Goal: Find contact information: Find contact information

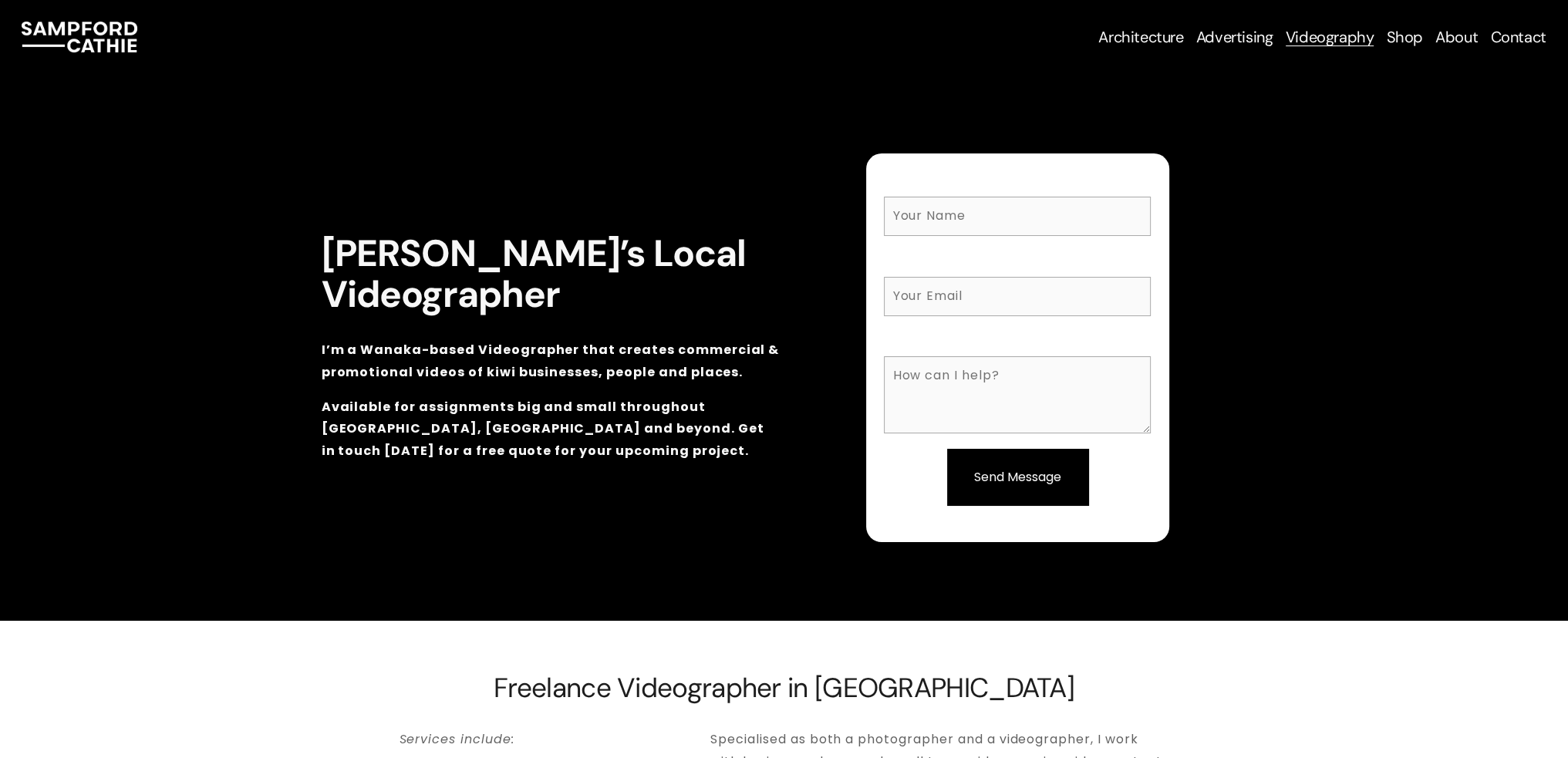
click at [1129, 33] on span "Architecture" at bounding box center [1140, 37] width 85 height 18
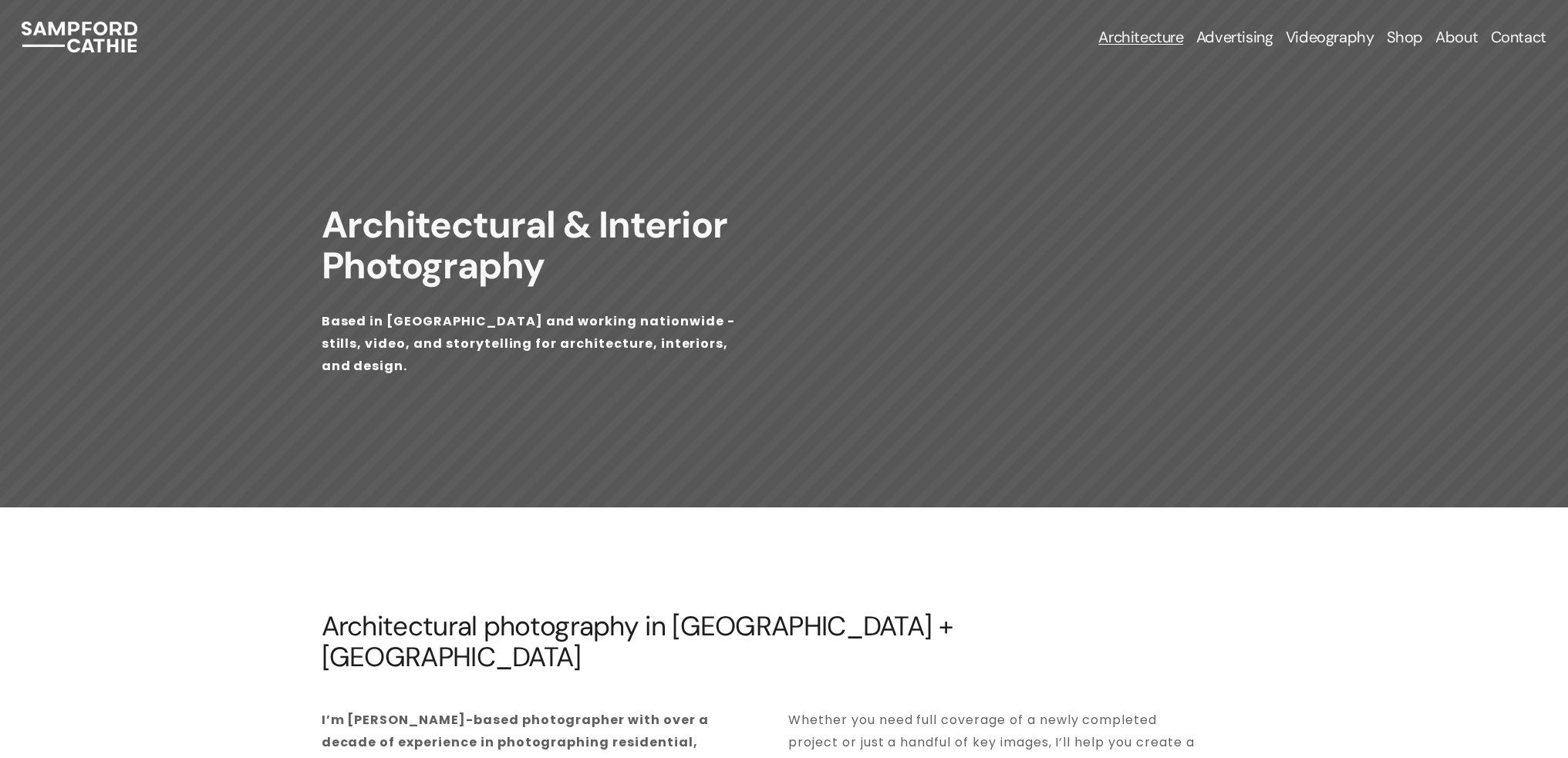
click at [0, 0] on span "Construction Photography" at bounding box center [0, 0] width 0 height 0
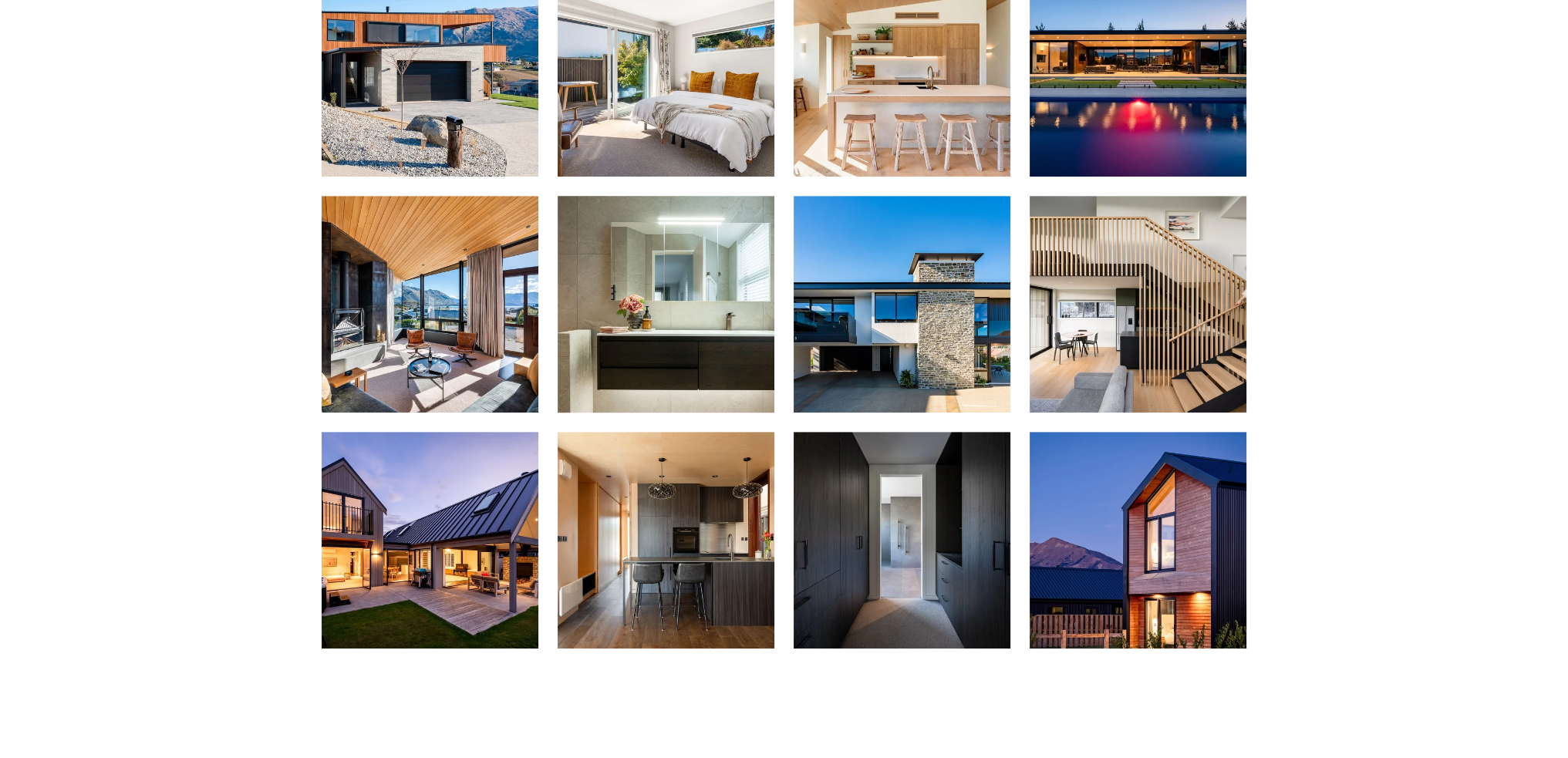
scroll to position [1002, 0]
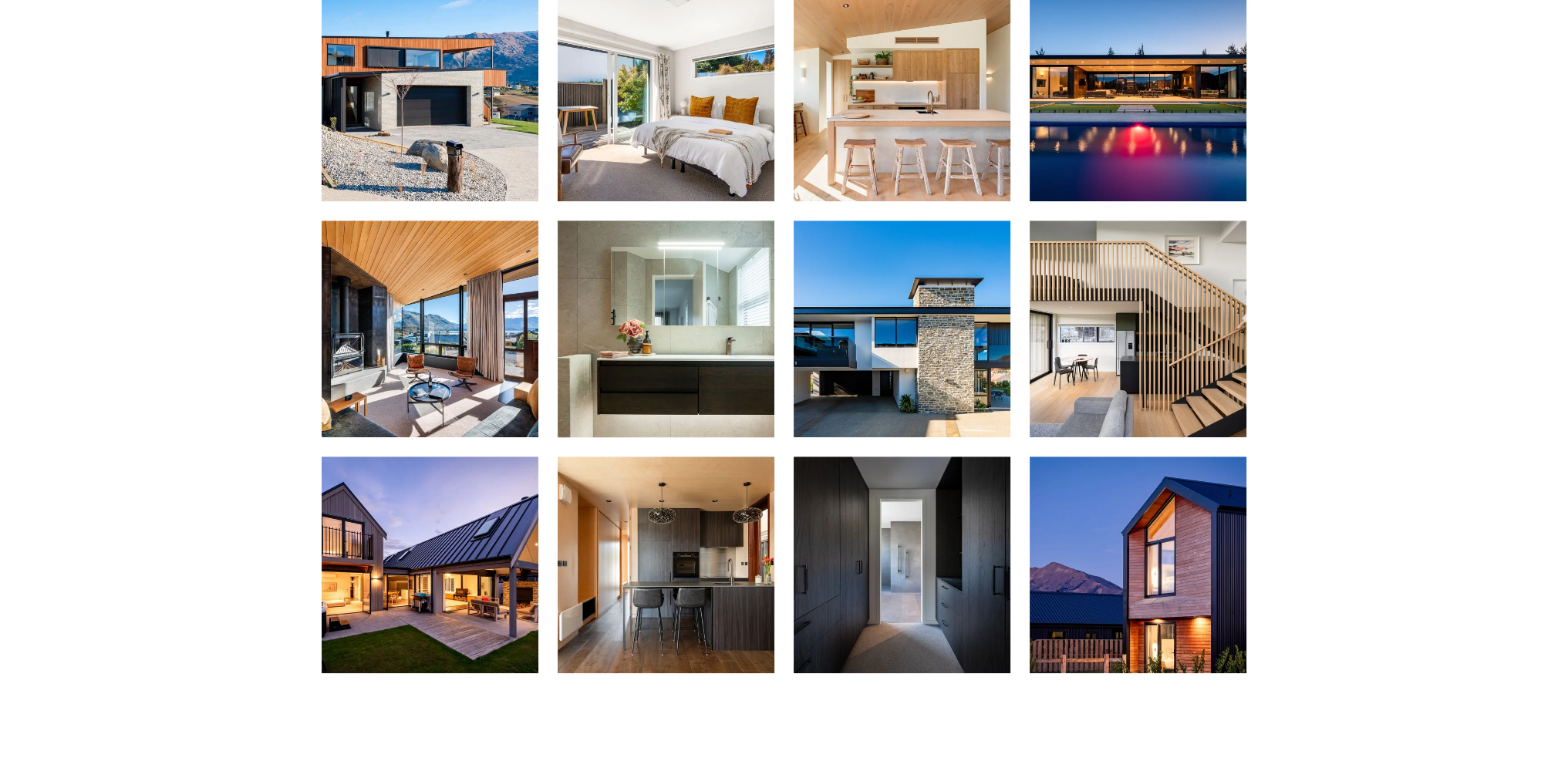
click at [923, 322] on img at bounding box center [902, 328] width 326 height 217
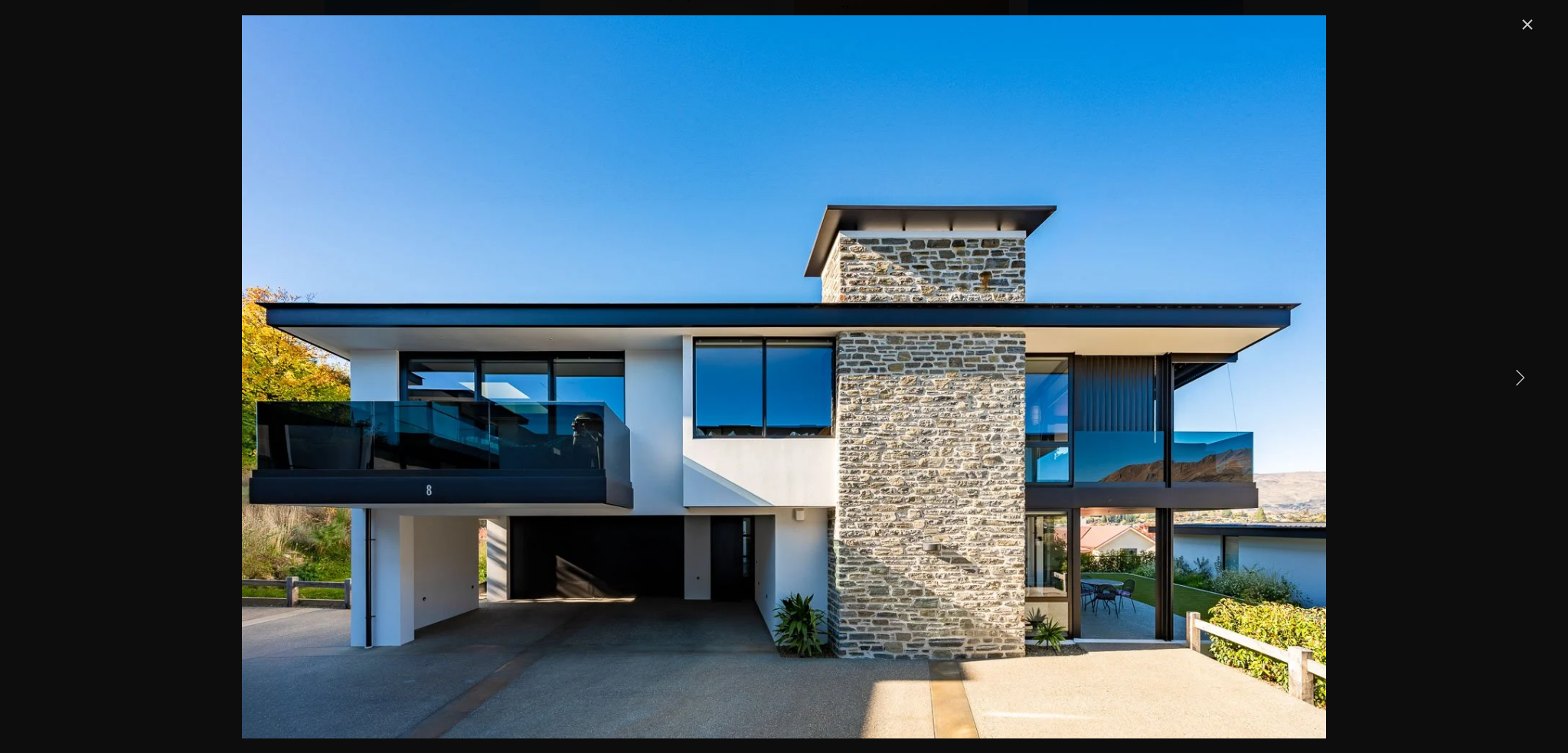
click at [1503, 364] on link "Next Item" at bounding box center [1519, 376] width 33 height 33
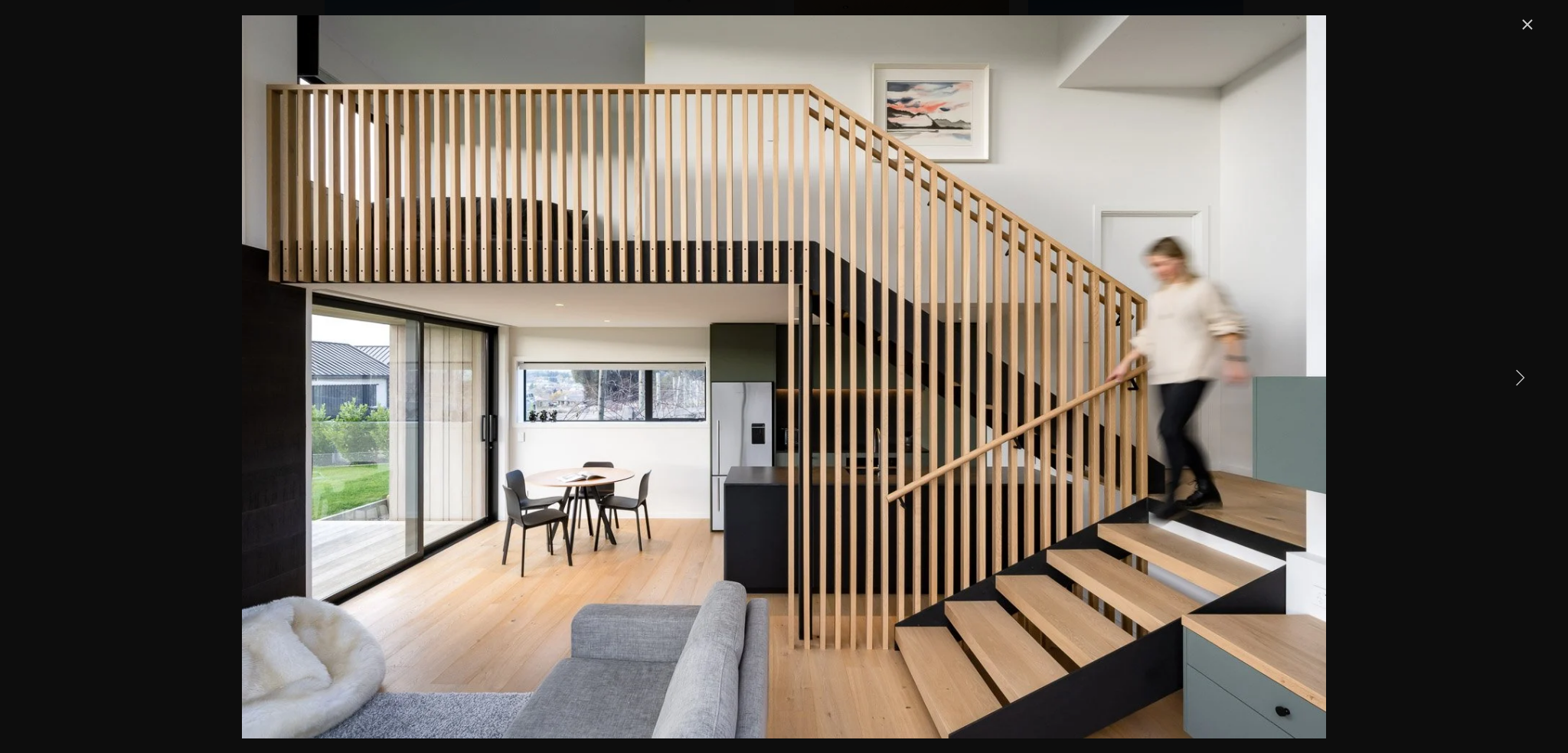
click at [1503, 365] on link "Next Item" at bounding box center [1519, 376] width 33 height 33
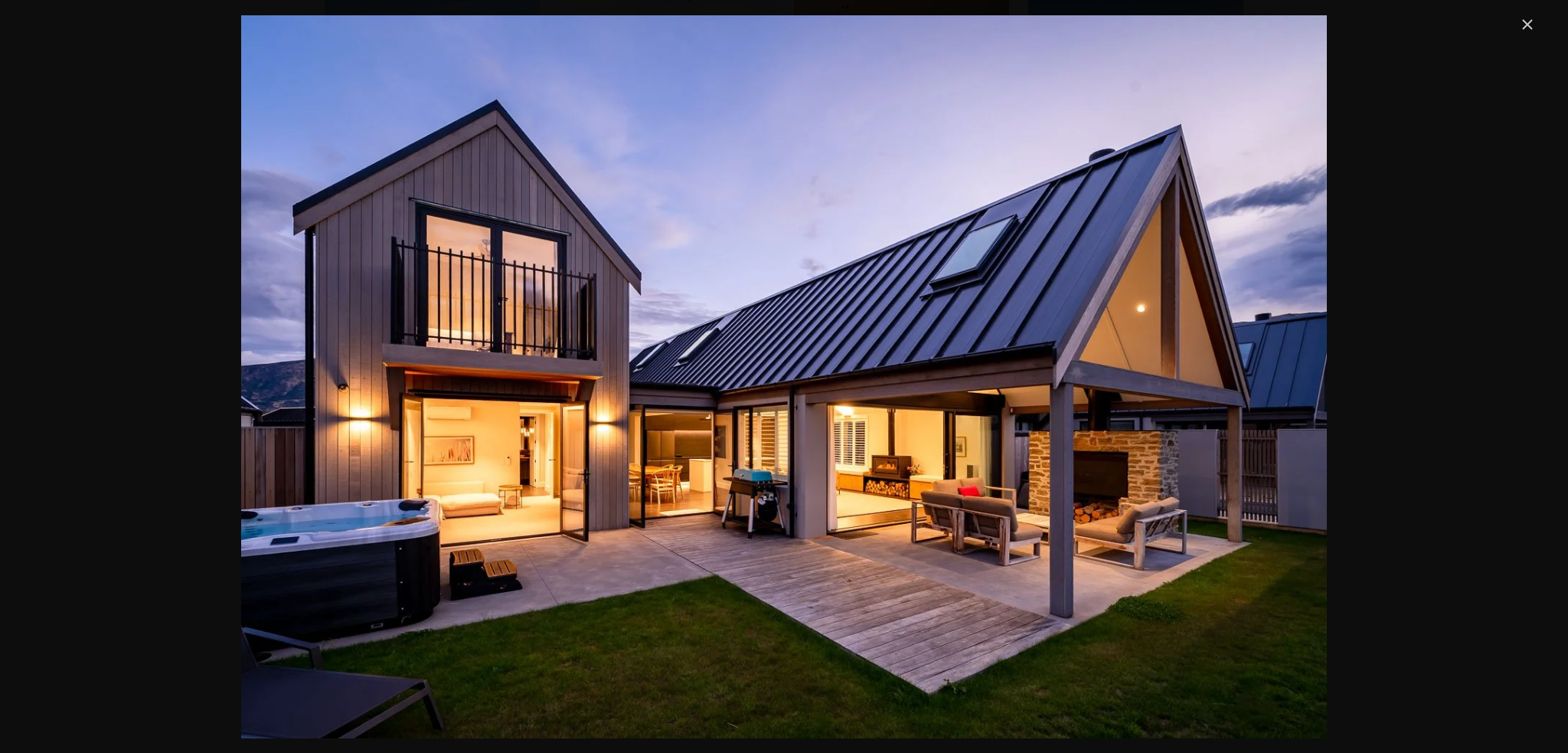
click at [1501, 365] on div "Gallery" at bounding box center [784, 376] width 1505 height 722
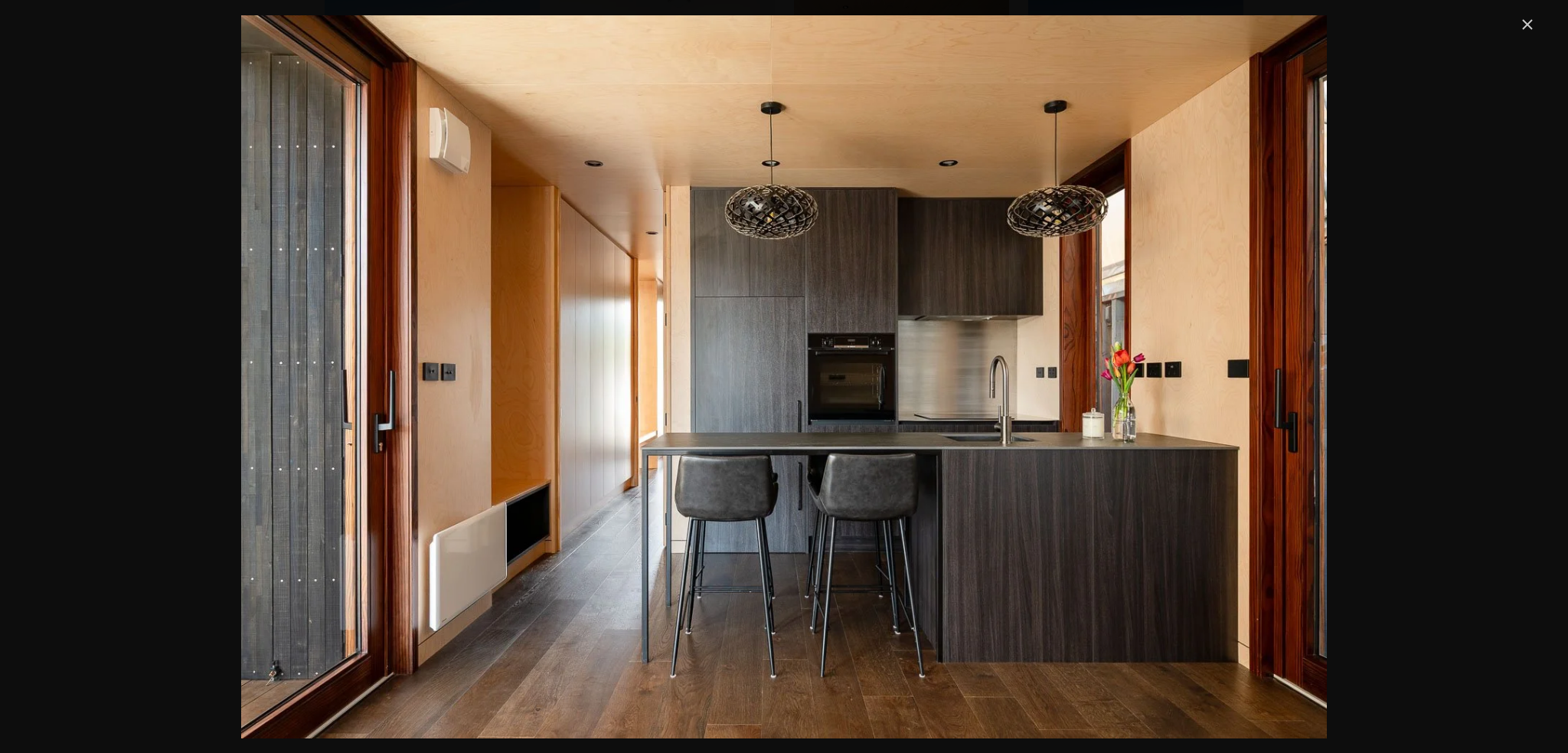
click at [1498, 365] on div "Gallery" at bounding box center [784, 376] width 1505 height 722
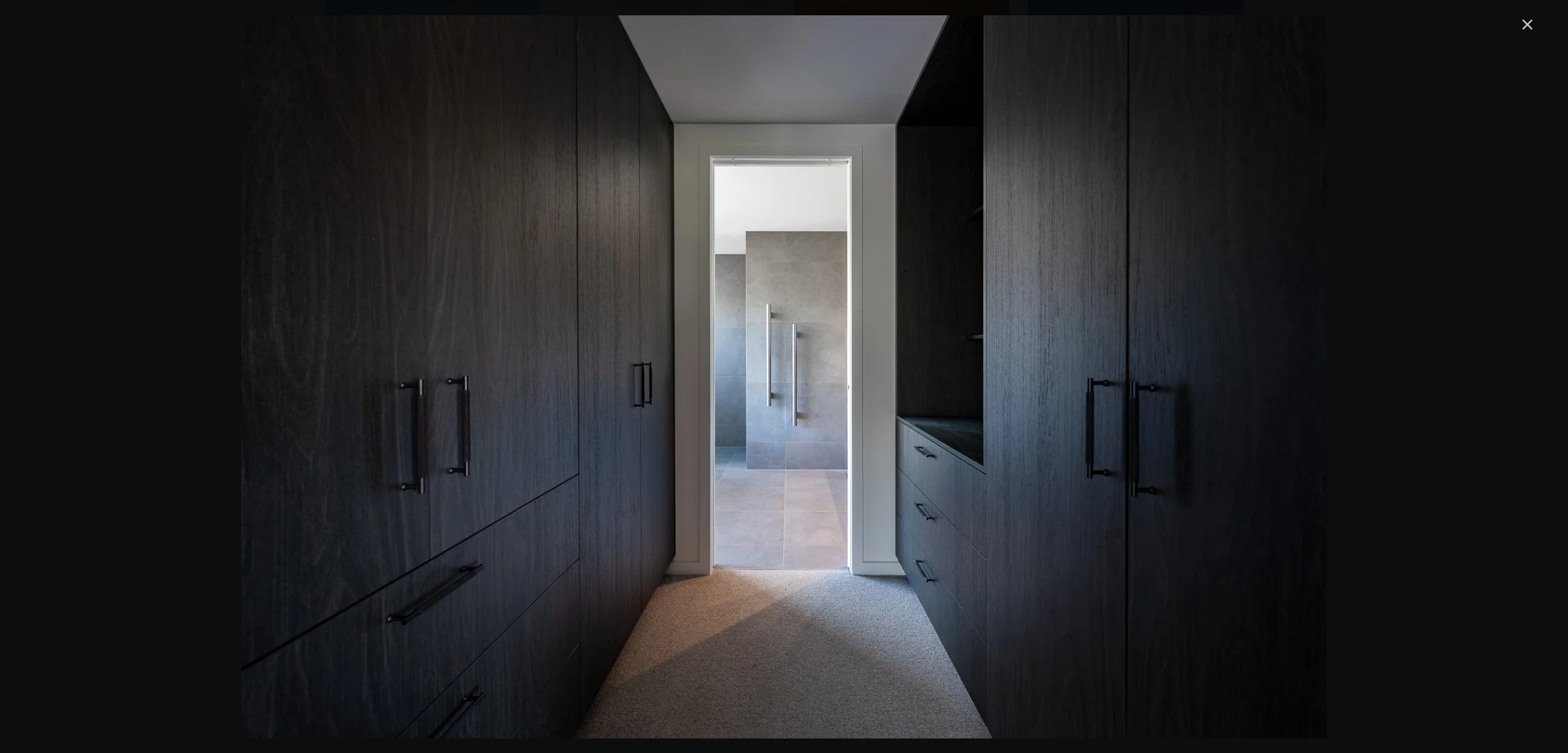
click at [1497, 365] on div "Gallery" at bounding box center [784, 376] width 1505 height 722
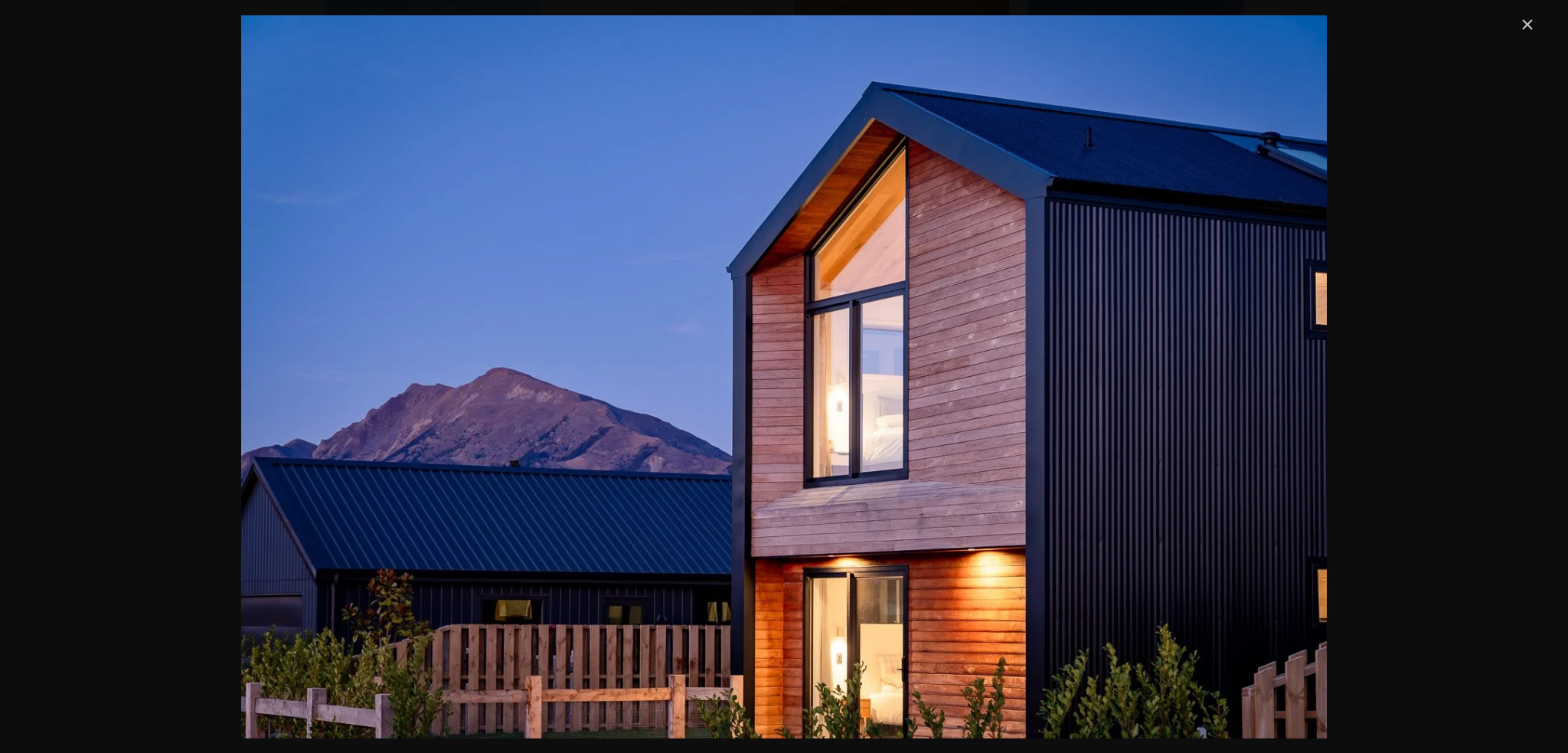
click at [1497, 365] on div "Gallery" at bounding box center [784, 376] width 1505 height 722
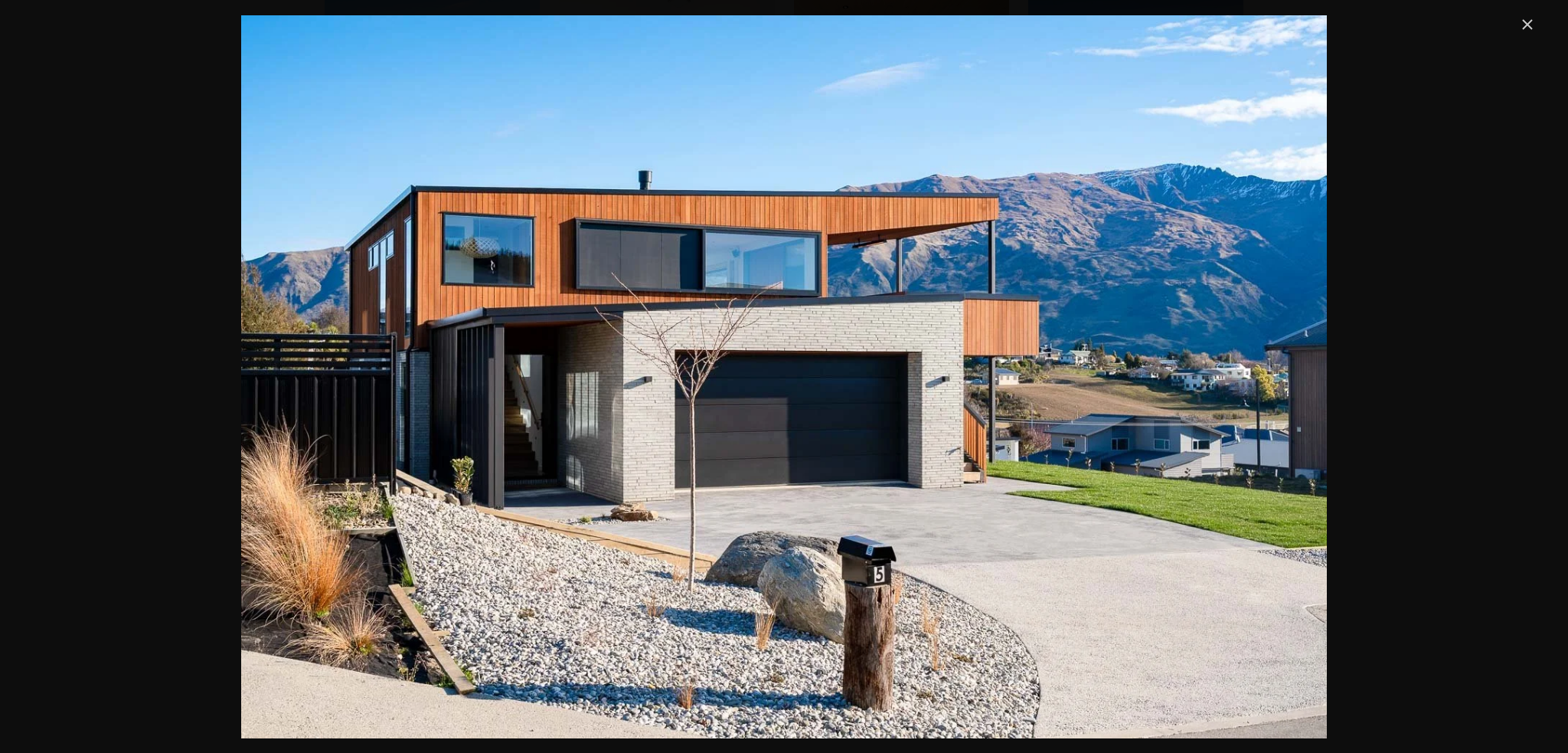
click at [1497, 365] on div "Gallery" at bounding box center [784, 376] width 1505 height 722
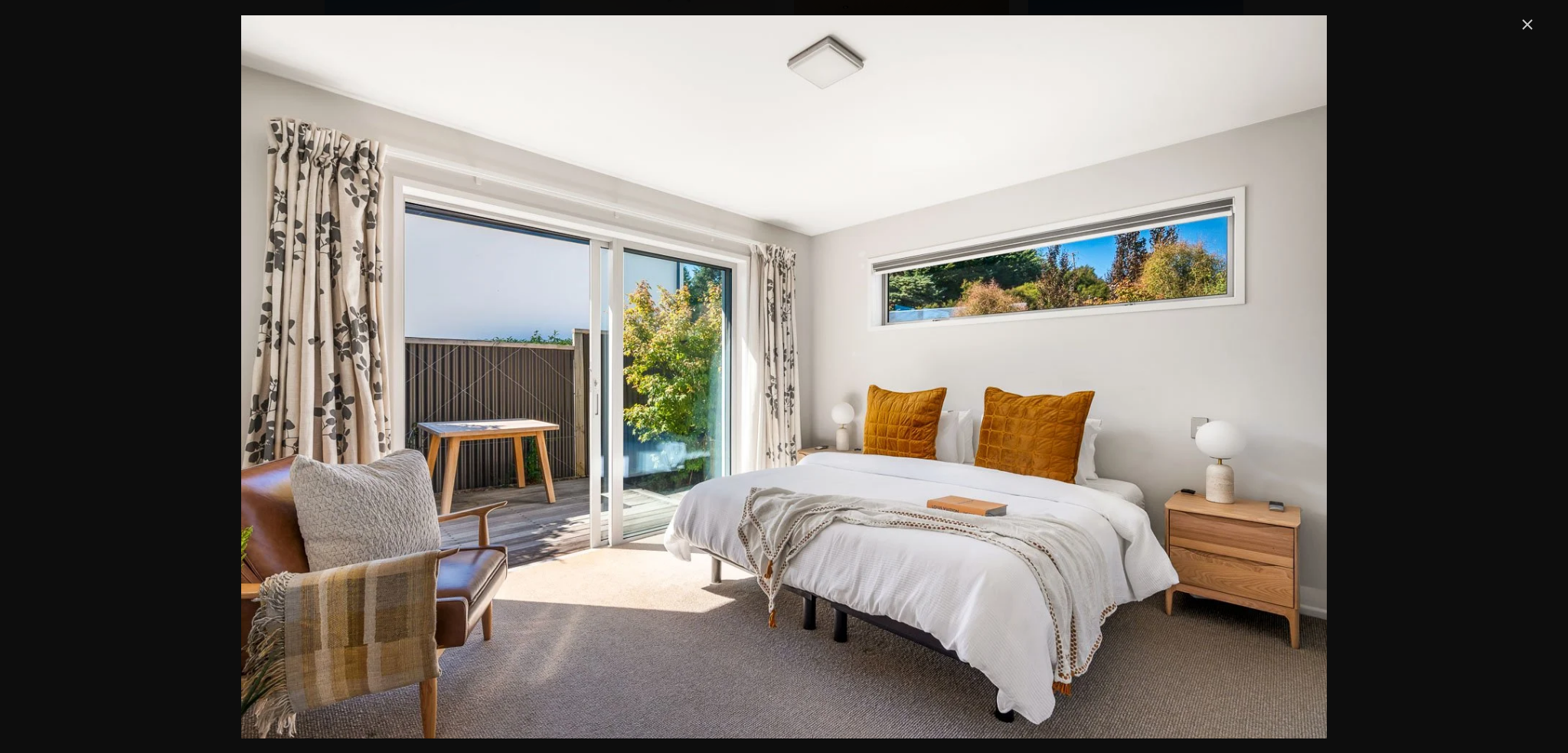
click at [1497, 365] on div "Gallery" at bounding box center [784, 376] width 1505 height 722
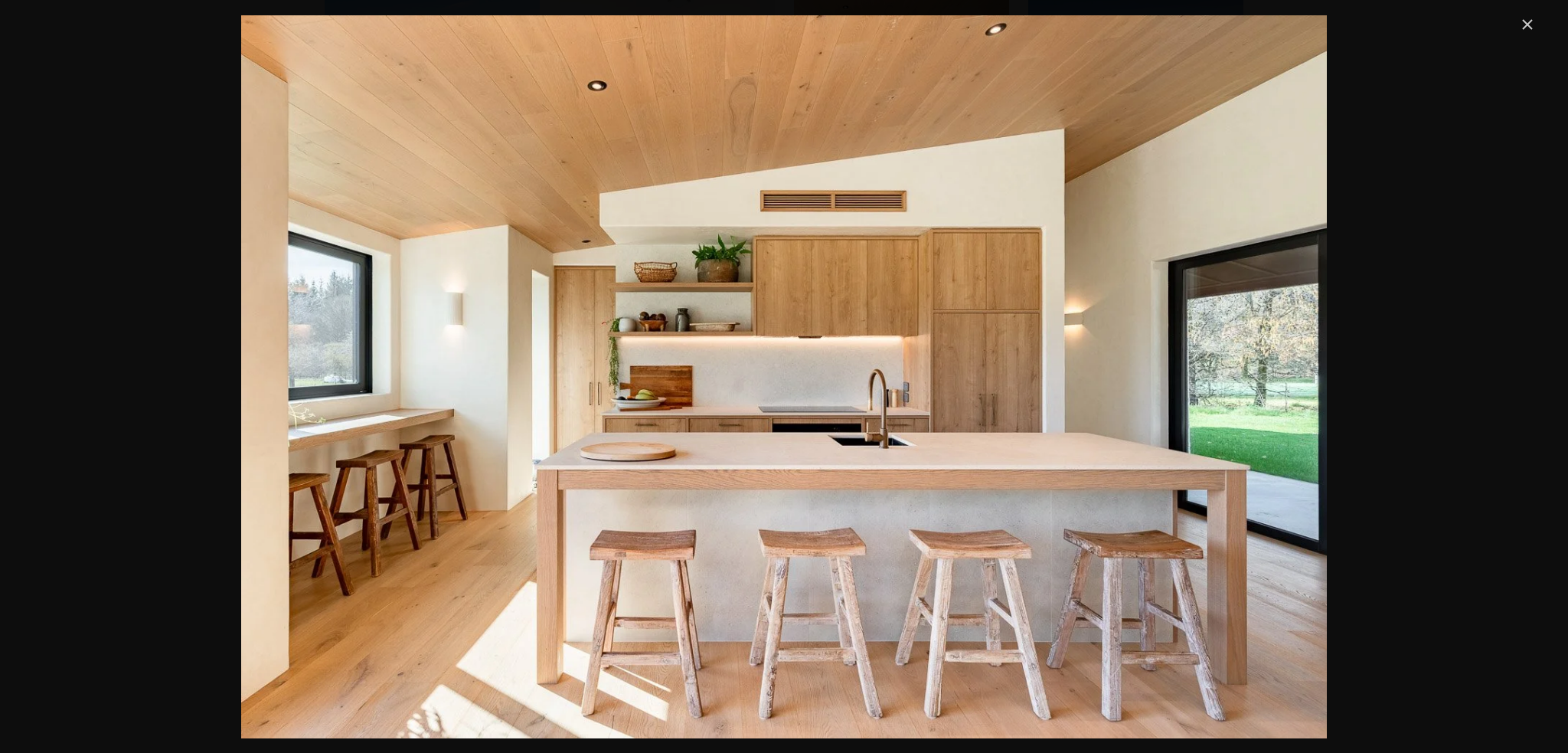
click at [1497, 365] on div "Gallery" at bounding box center [784, 376] width 1505 height 722
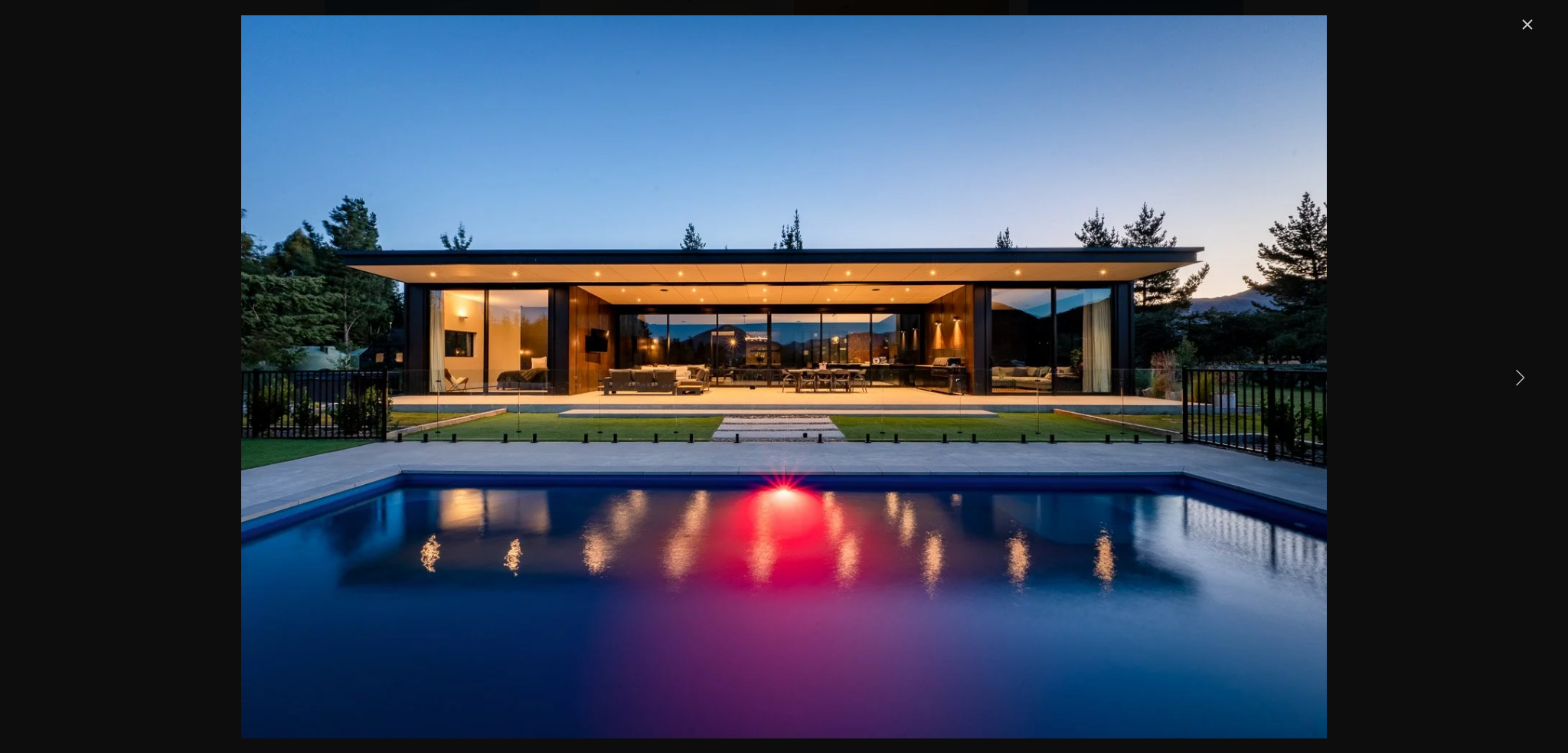
click at [1520, 381] on link "Next Item" at bounding box center [1519, 376] width 33 height 33
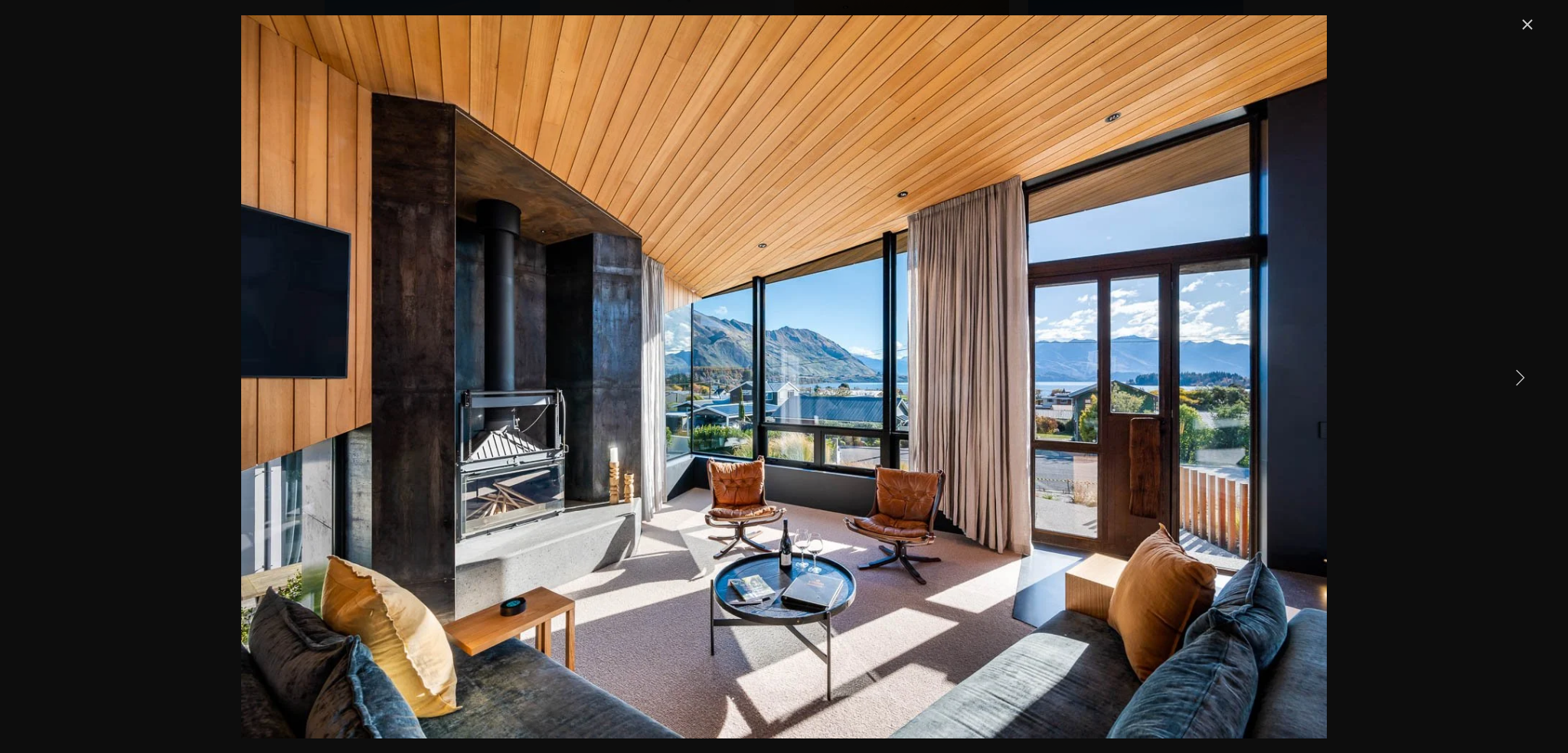
click at [1521, 377] on link "Next Item" at bounding box center [1519, 376] width 33 height 33
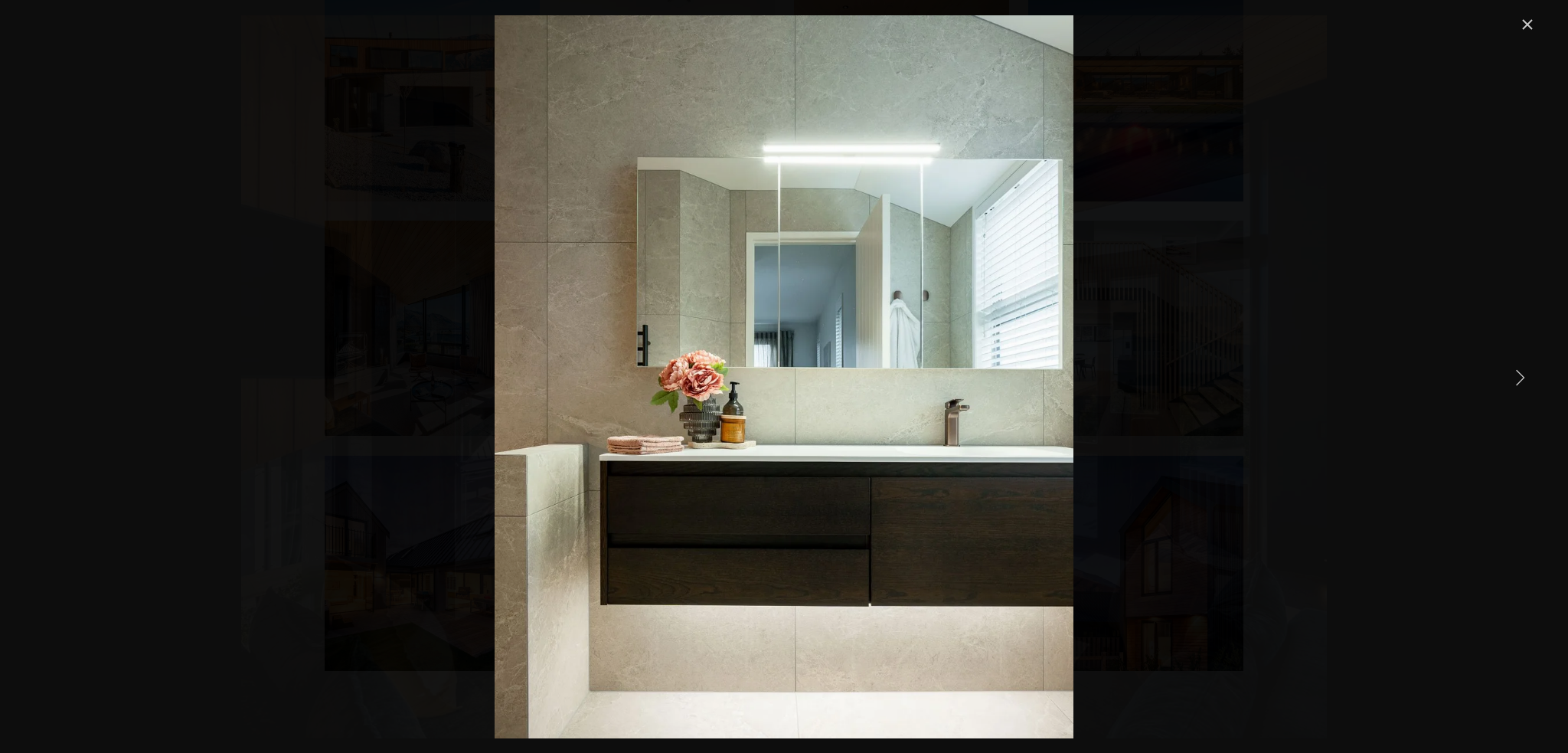
click at [1521, 377] on link "Next Item" at bounding box center [1519, 376] width 33 height 33
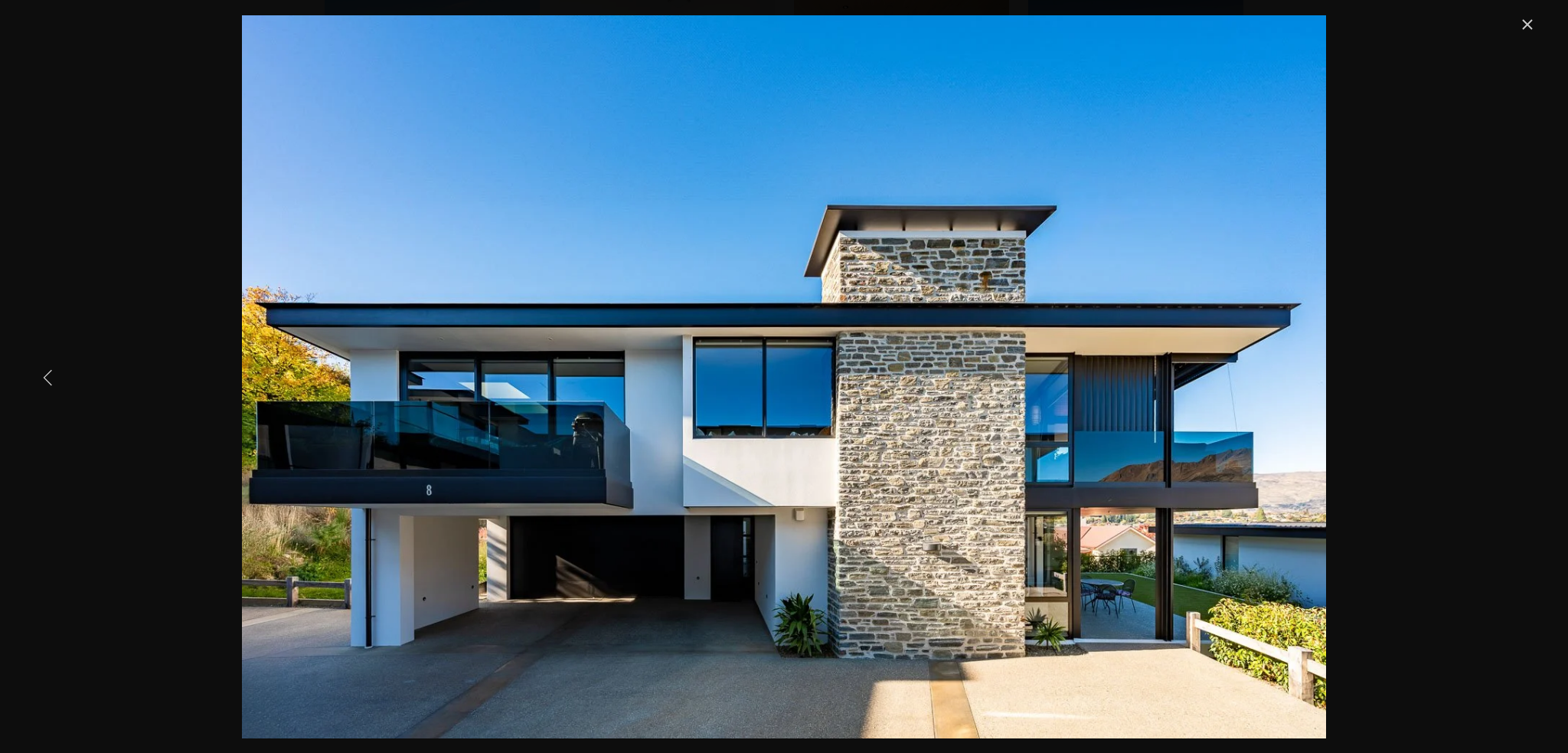
click at [43, 370] on link "Previous Item" at bounding box center [48, 376] width 33 height 33
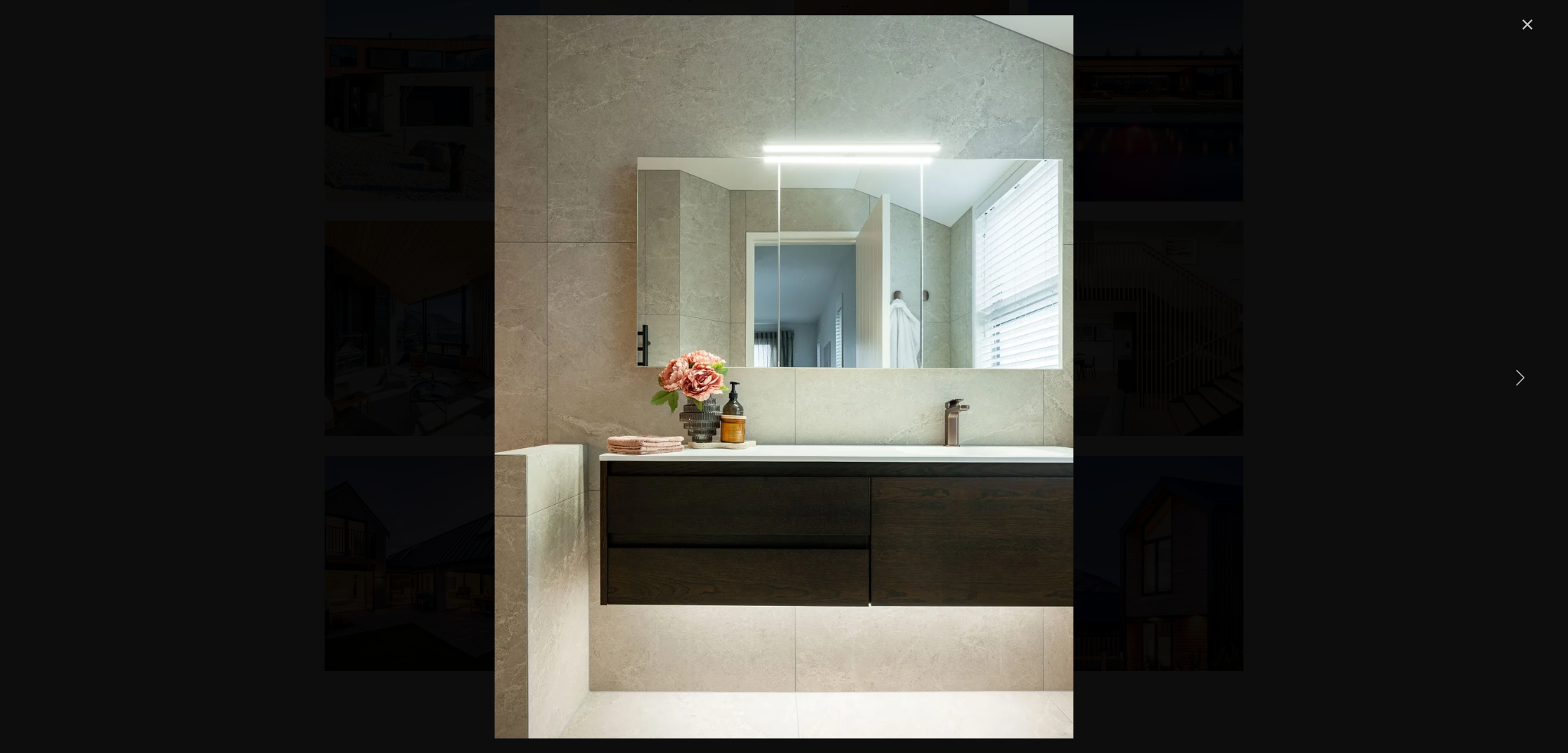
click at [1523, 373] on link "Next Item" at bounding box center [1519, 376] width 33 height 33
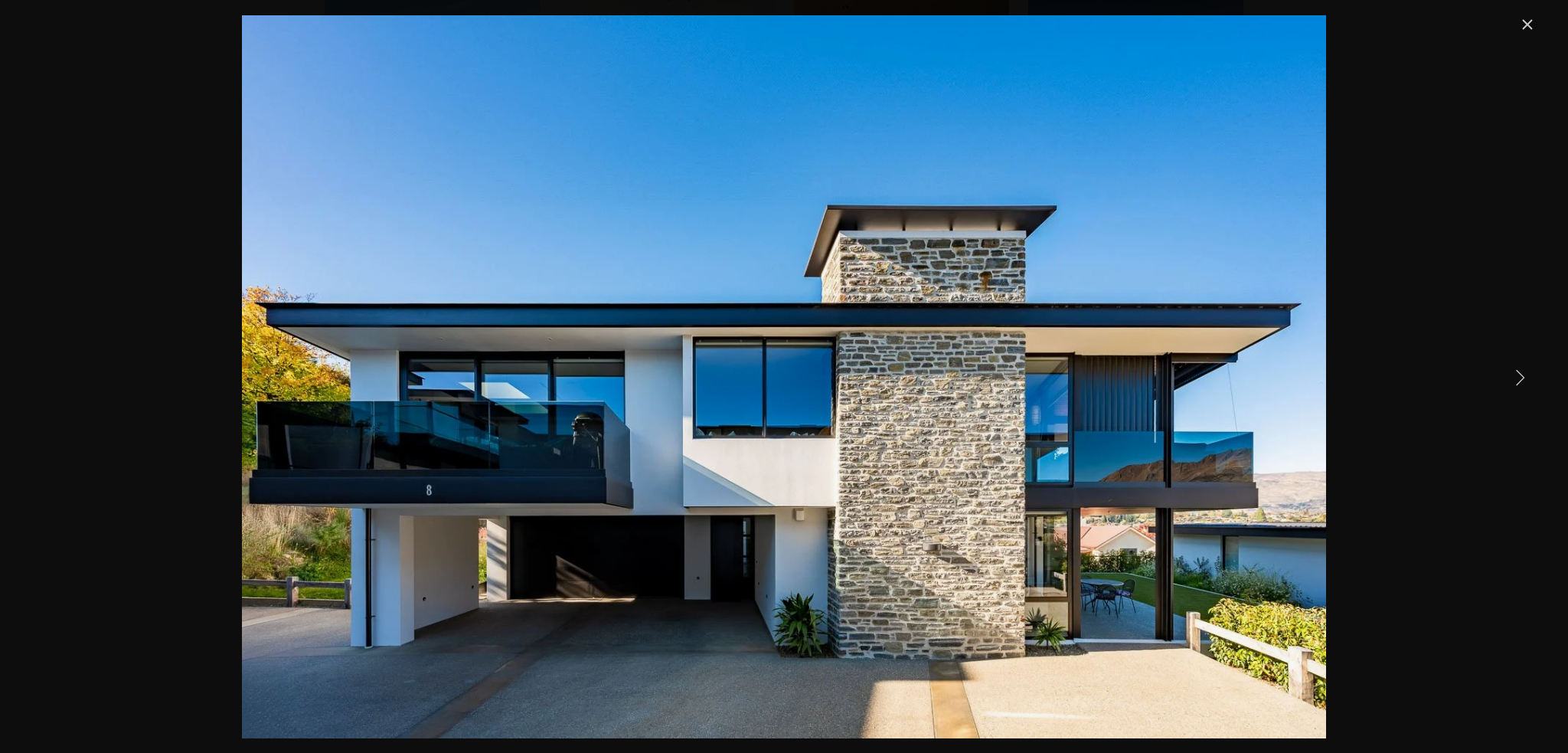
click at [1523, 373] on link "Next Item" at bounding box center [1519, 376] width 33 height 33
click at [1513, 380] on link "Next Item" at bounding box center [1519, 376] width 33 height 33
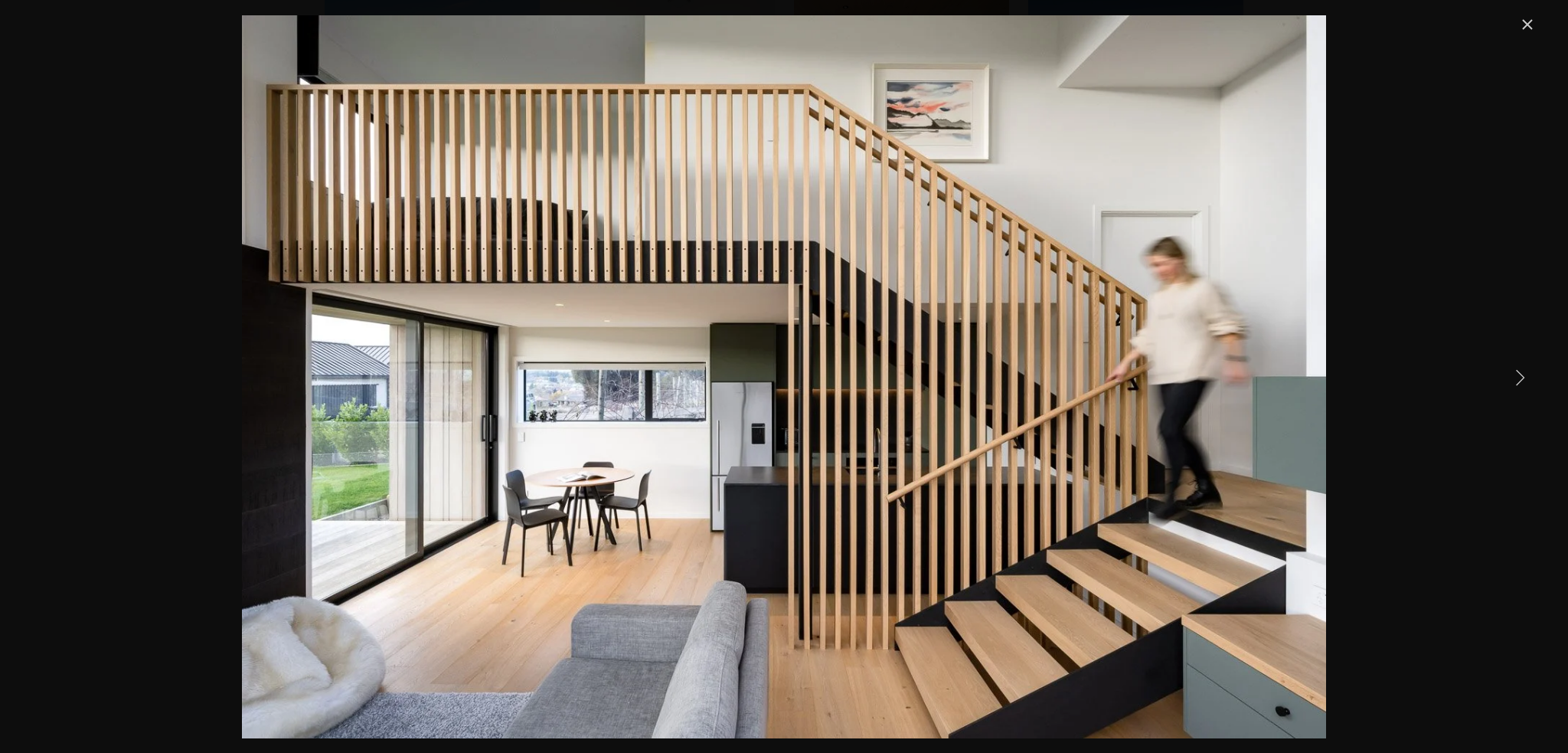
click at [1513, 380] on link "Next Item" at bounding box center [1519, 376] width 33 height 33
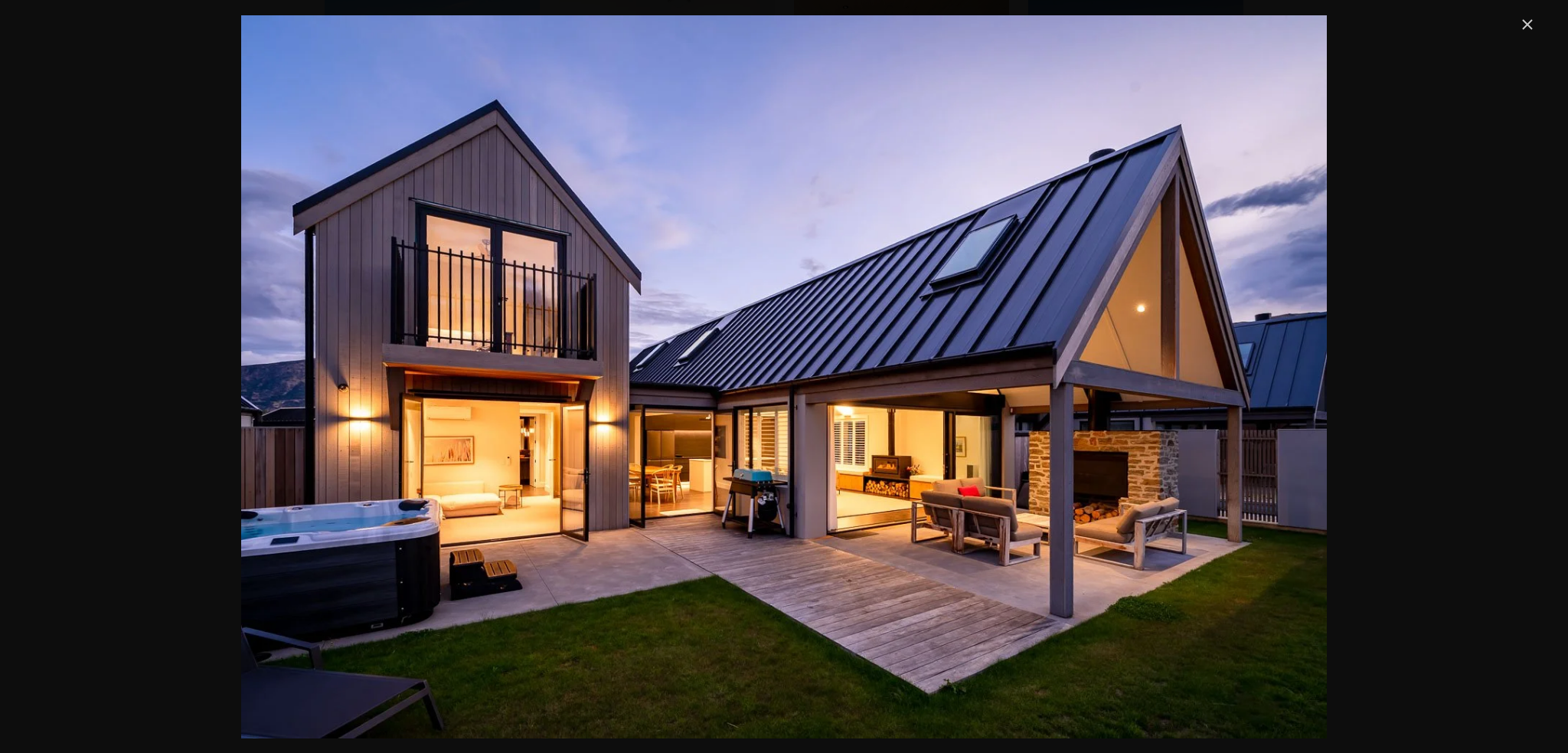
click at [1529, 21] on link "Close" at bounding box center [1527, 24] width 18 height 18
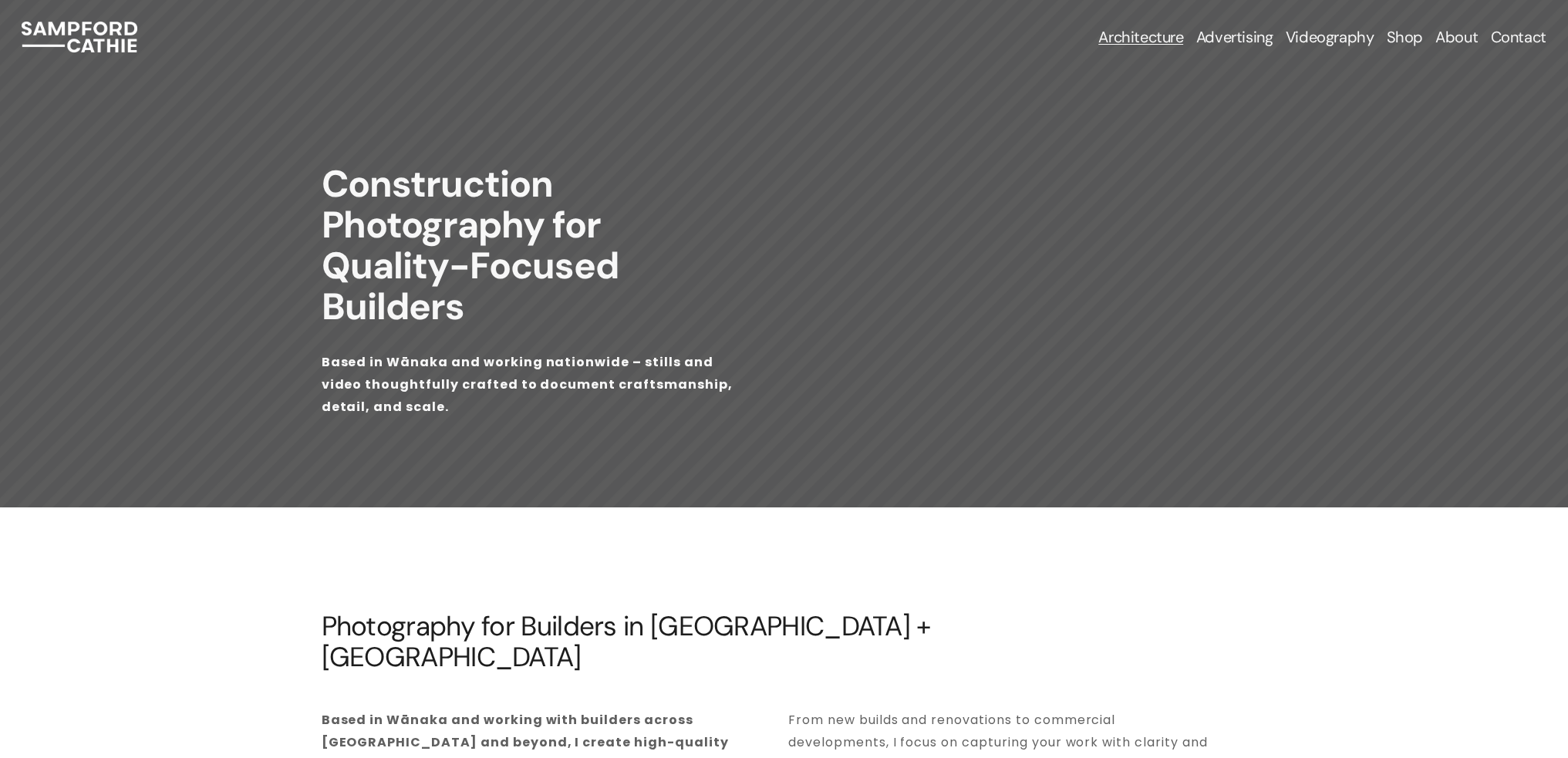
scroll to position [18, 0]
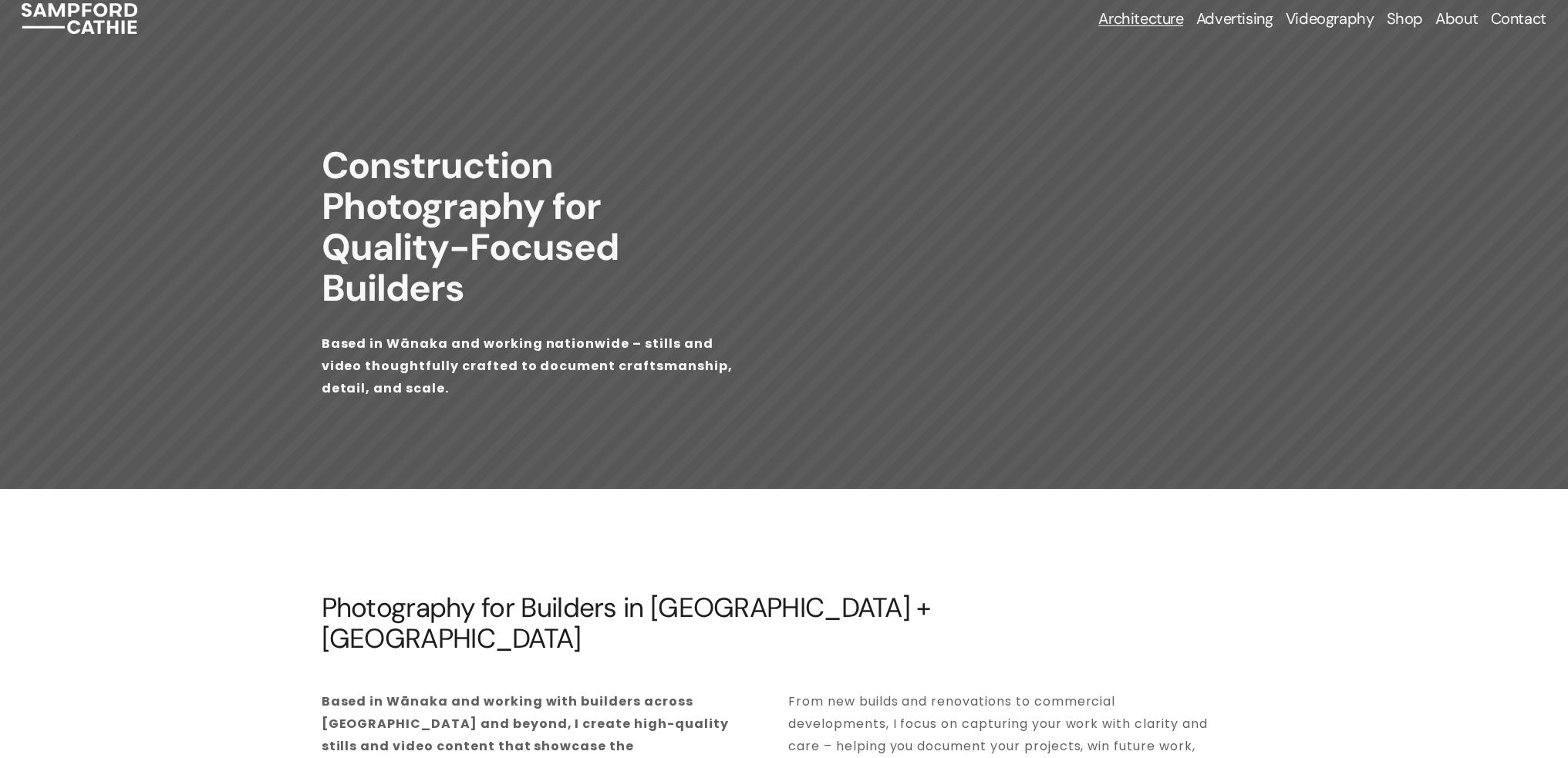
click at [0, 0] on span "Real Estate Photography" at bounding box center [0, 0] width 0 height 0
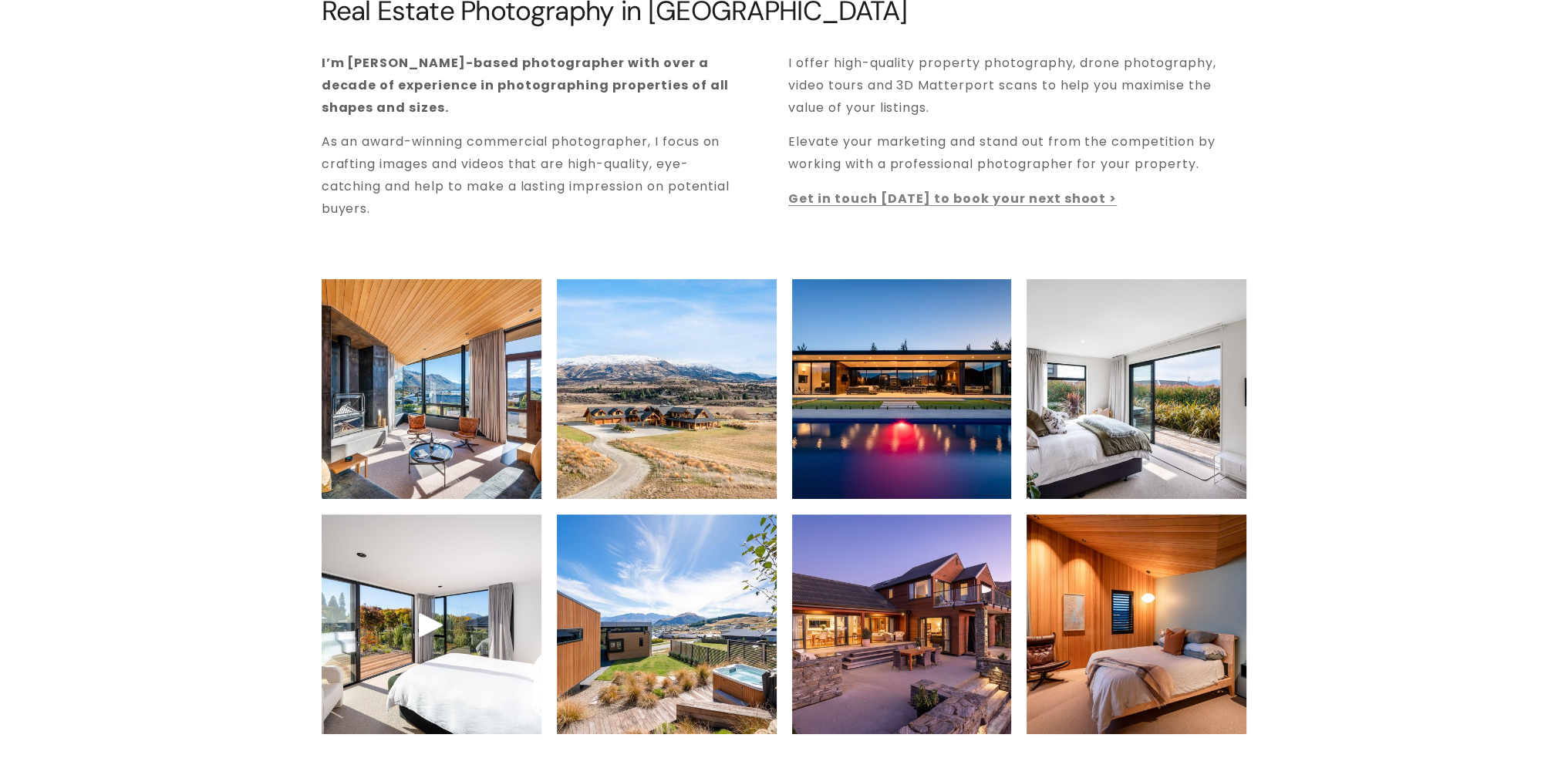
scroll to position [751, 0]
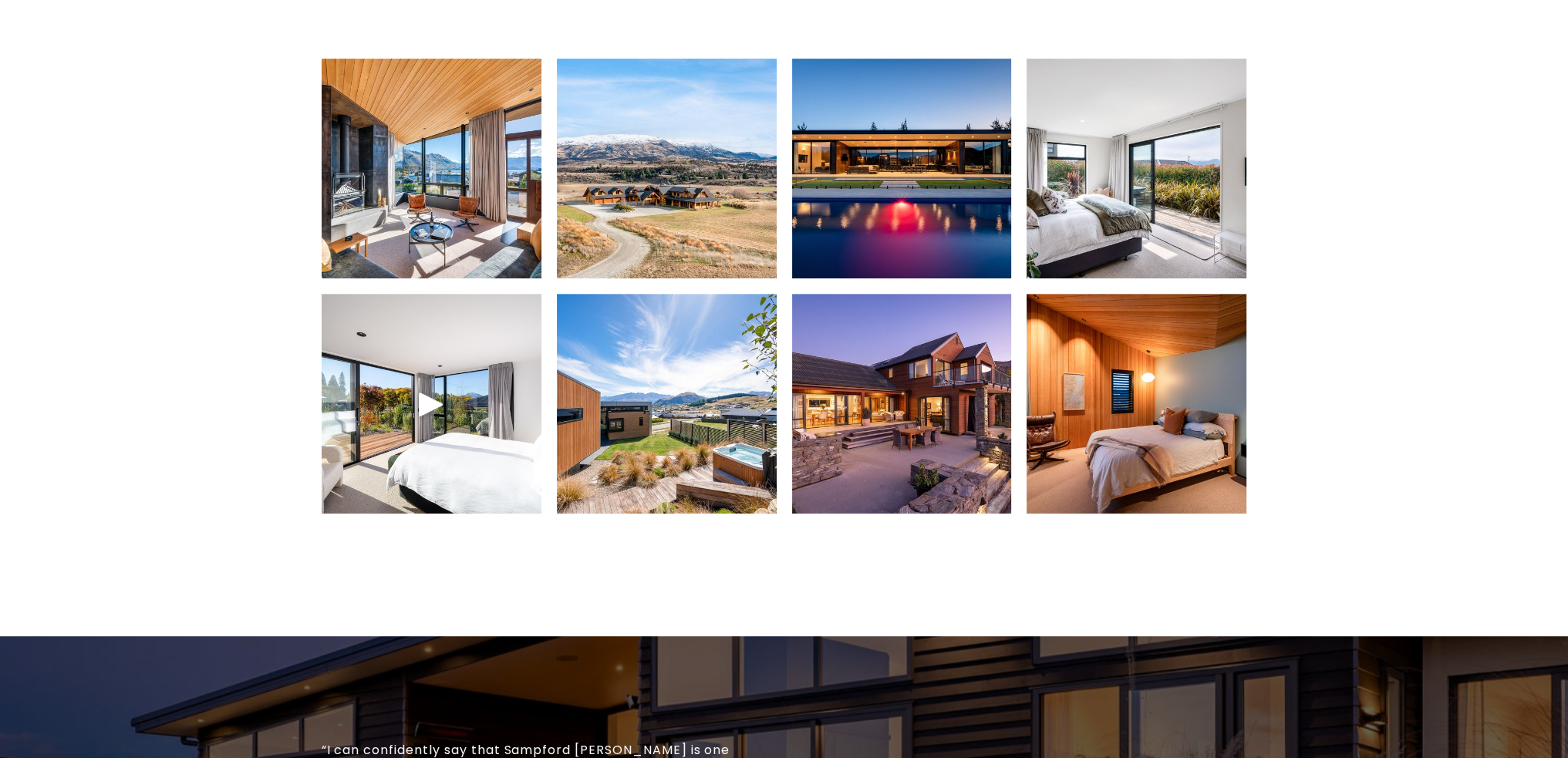
click at [446, 412] on div at bounding box center [431, 404] width 37 height 37
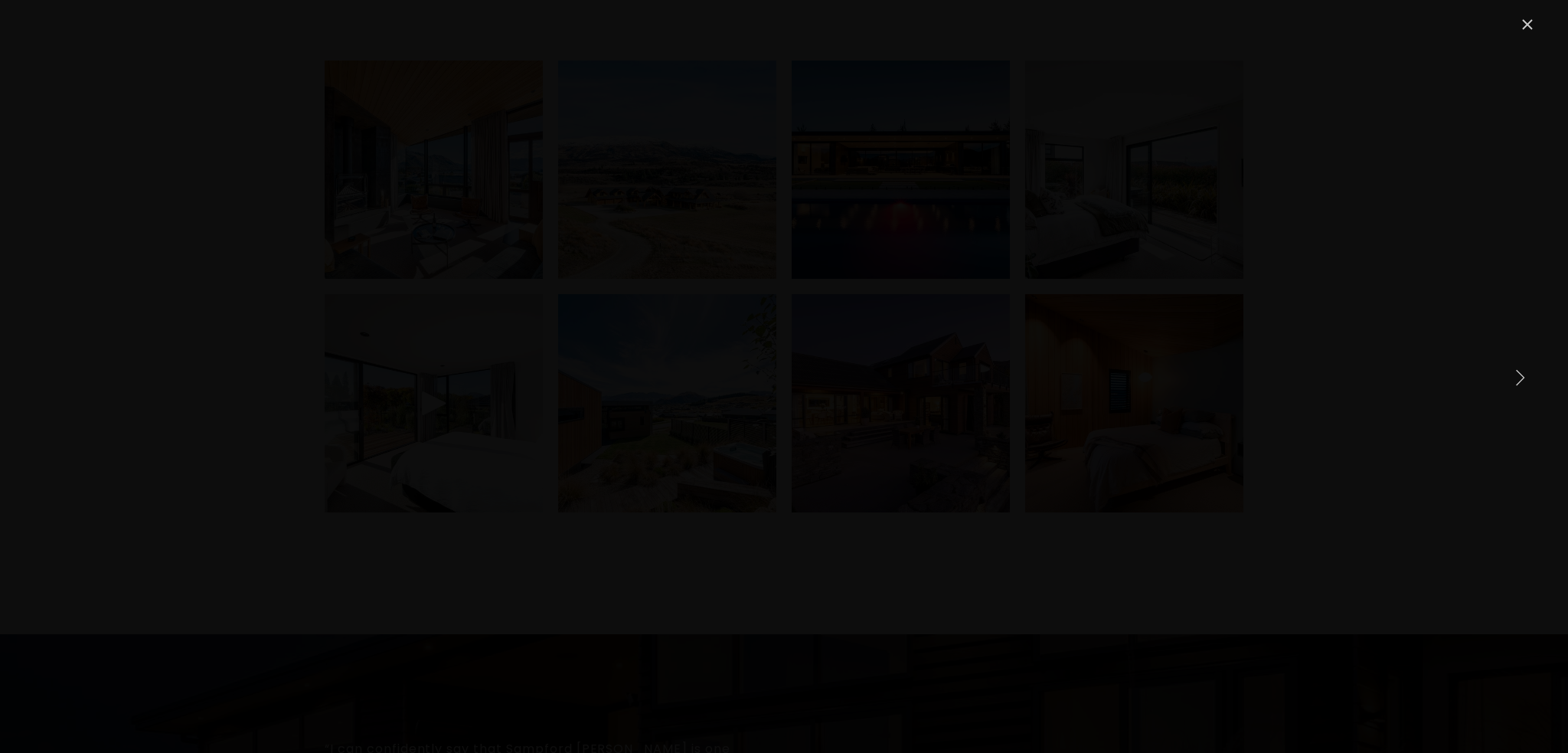
click at [1534, 16] on link "Close" at bounding box center [1527, 24] width 18 height 18
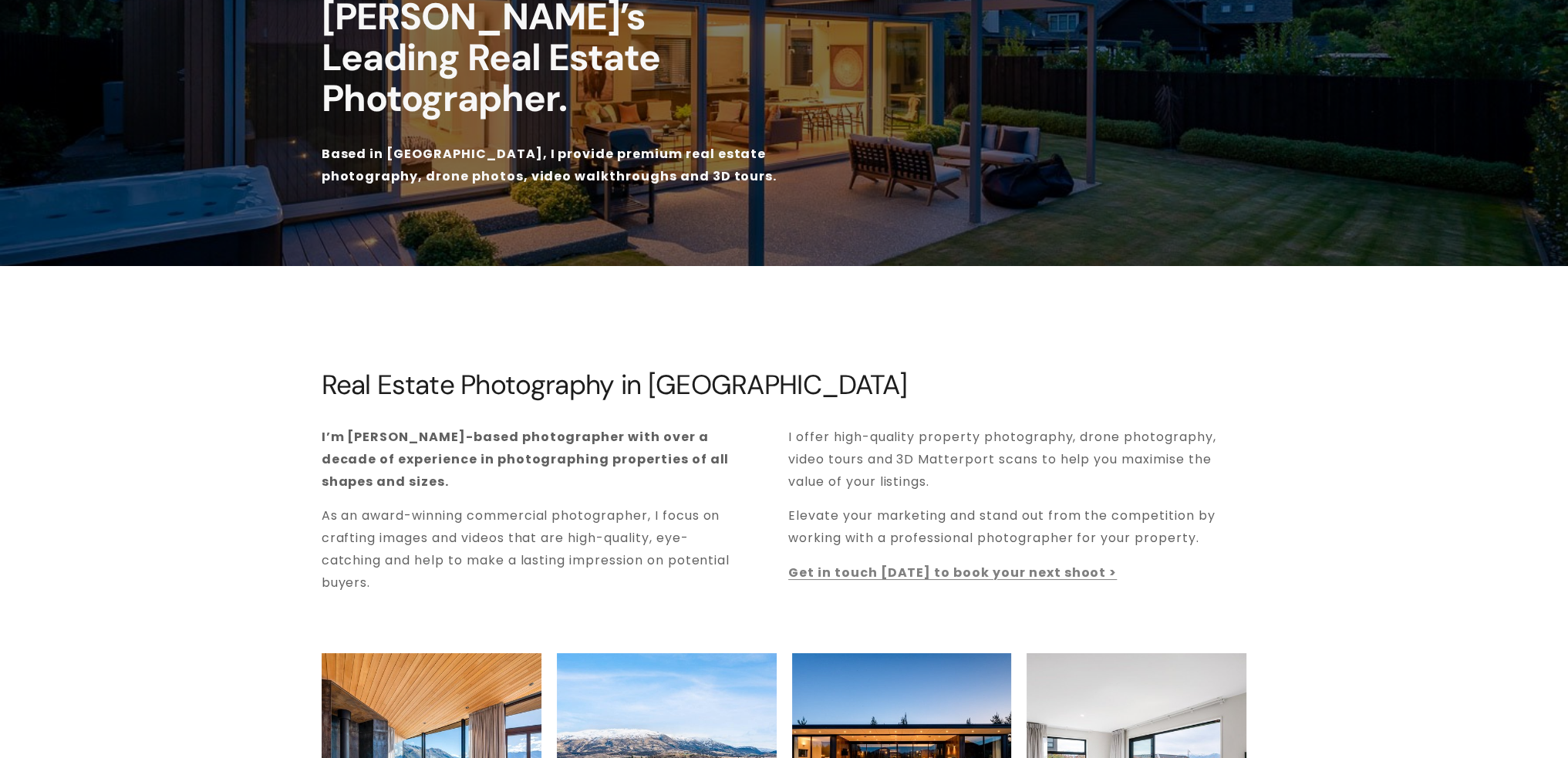
scroll to position [0, 0]
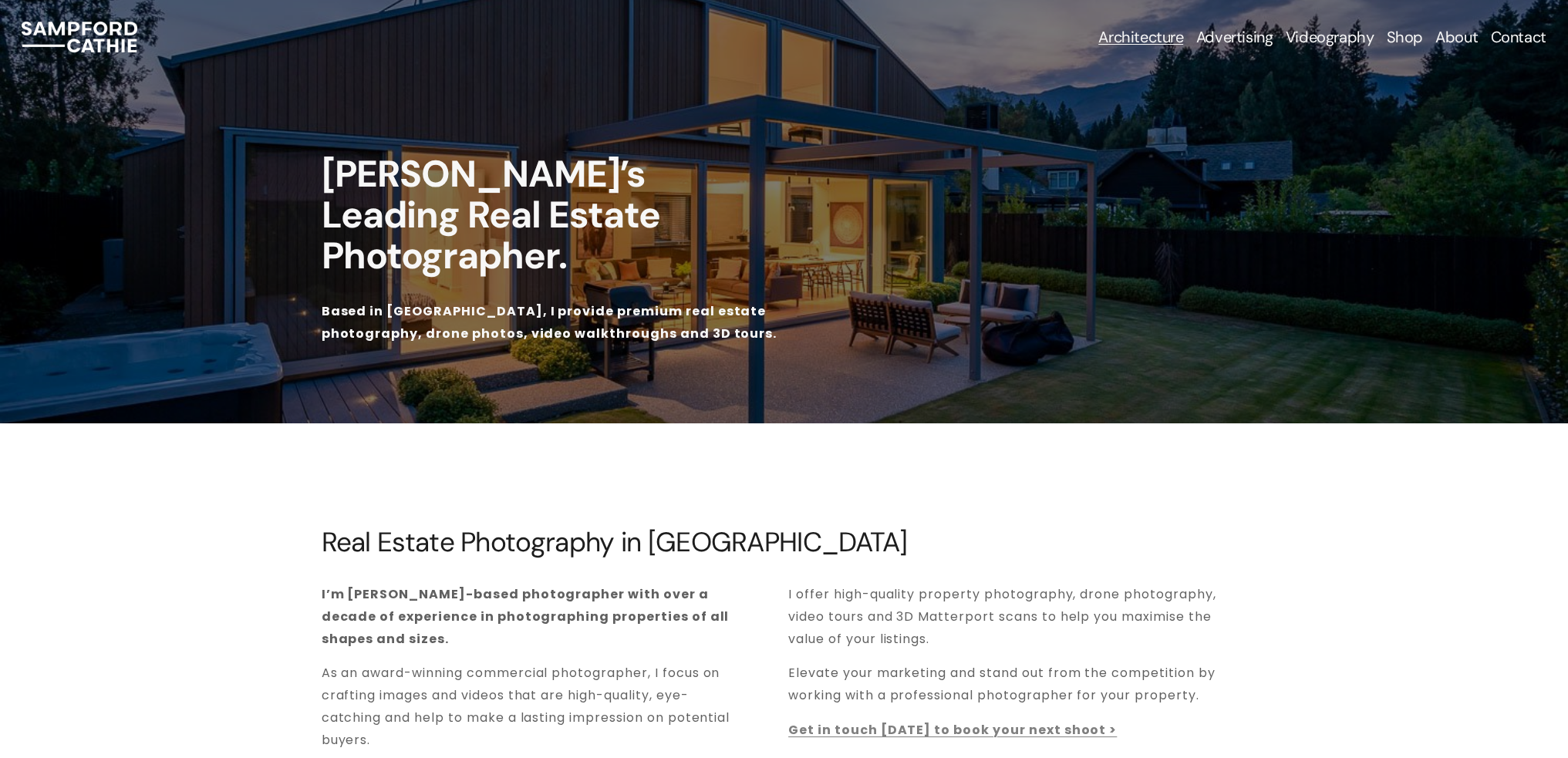
click at [1524, 31] on link "Contact" at bounding box center [1518, 37] width 56 height 21
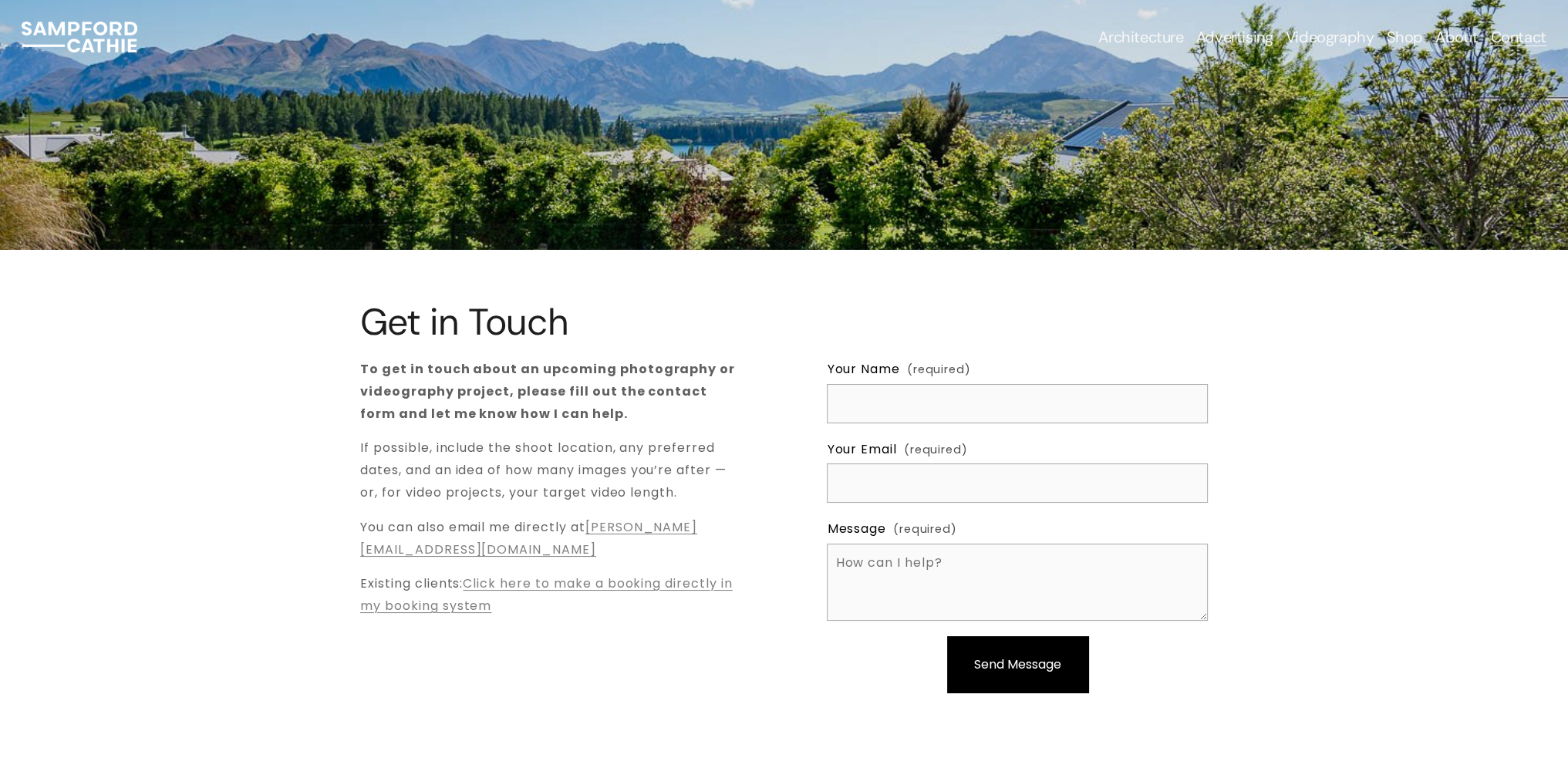
click at [1319, 40] on link "Videography" at bounding box center [1330, 37] width 89 height 21
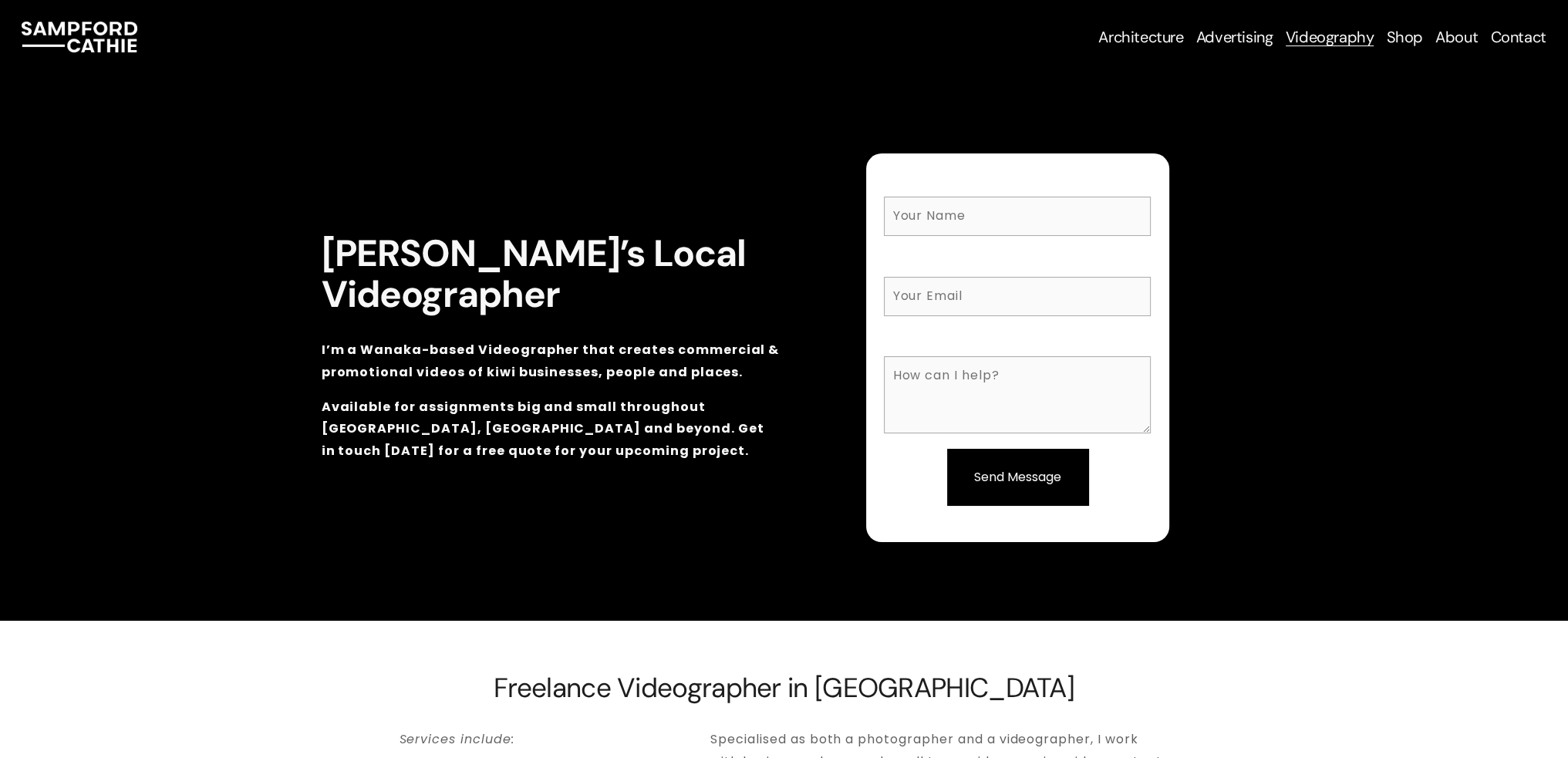
click at [1320, 37] on link "Videography" at bounding box center [1330, 37] width 89 height 21
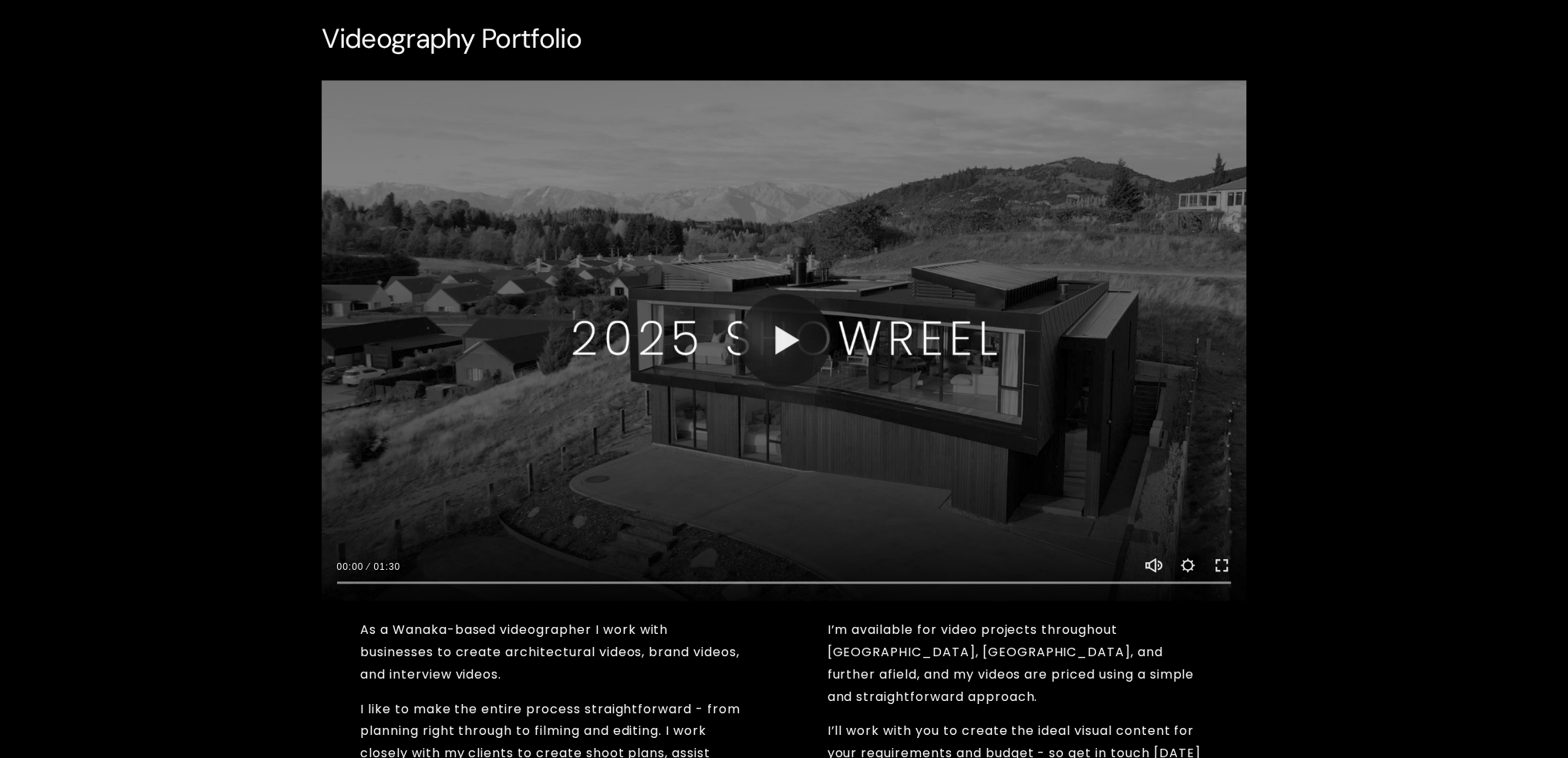
scroll to position [886, 0]
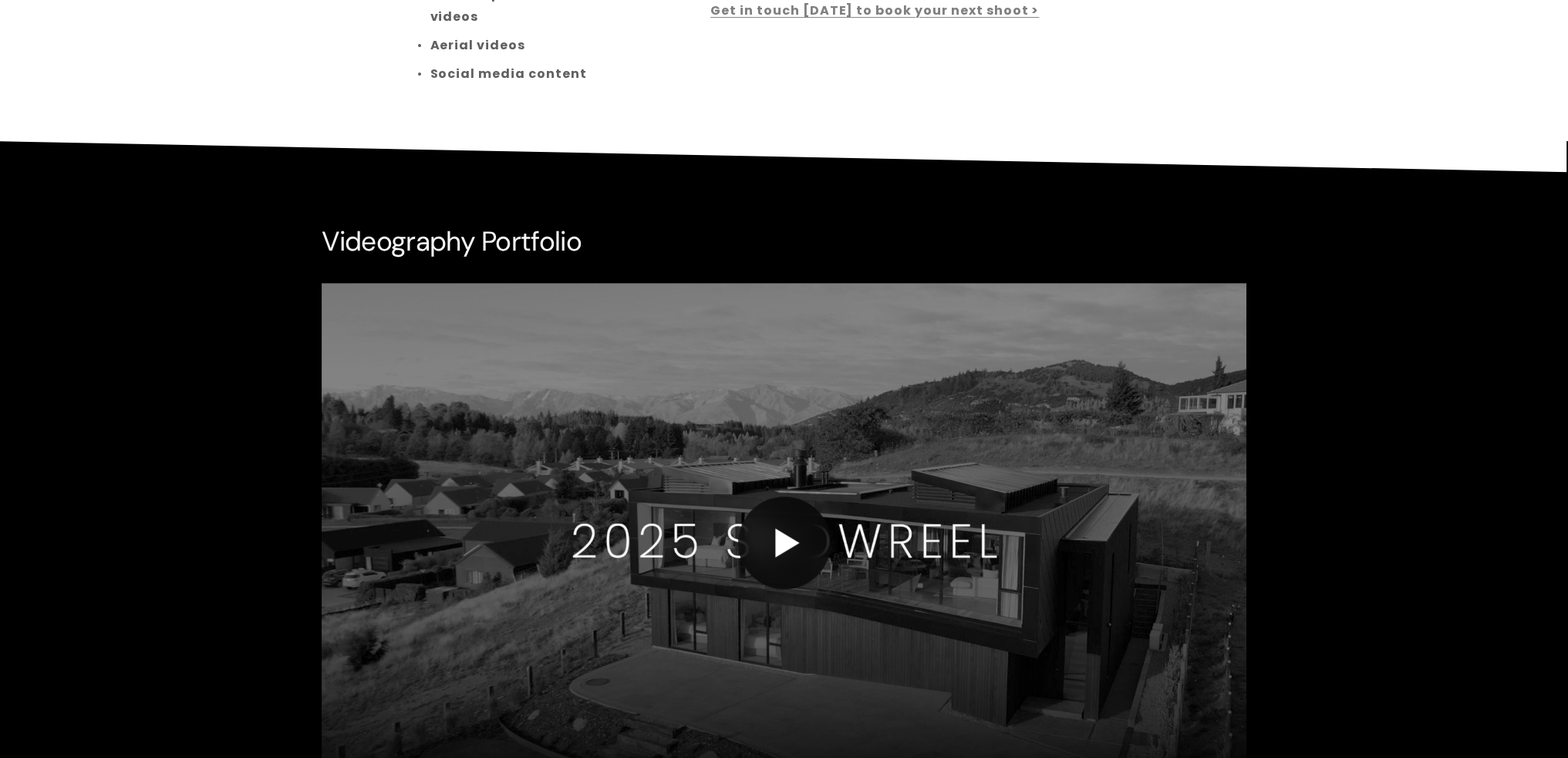
click at [775, 533] on button "Play" at bounding box center [784, 542] width 93 height 92
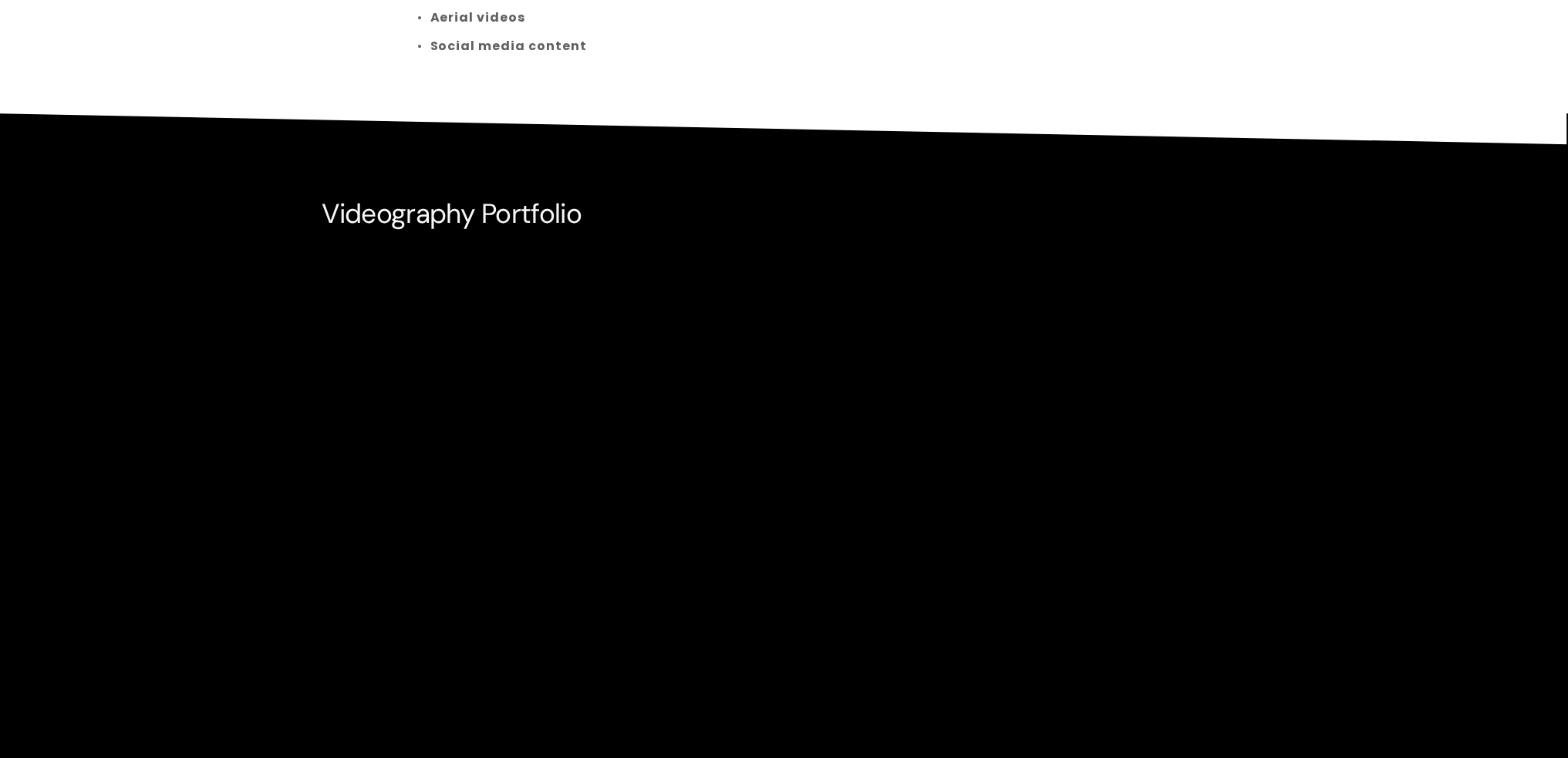
scroll to position [1079, 0]
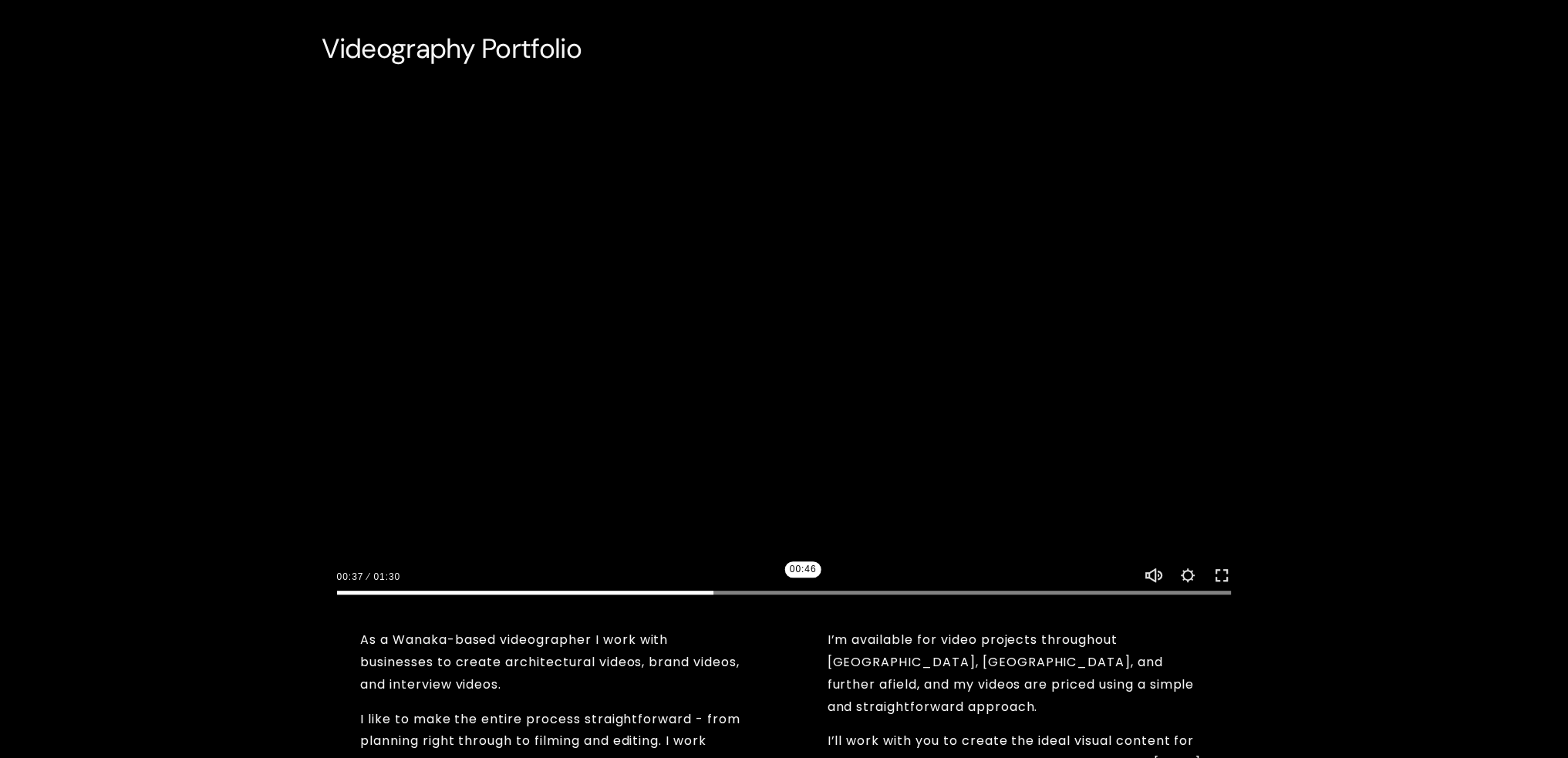
click at [803, 597] on input "Seek" at bounding box center [784, 591] width 894 height 11
click at [957, 590] on input "Seek" at bounding box center [784, 591] width 894 height 11
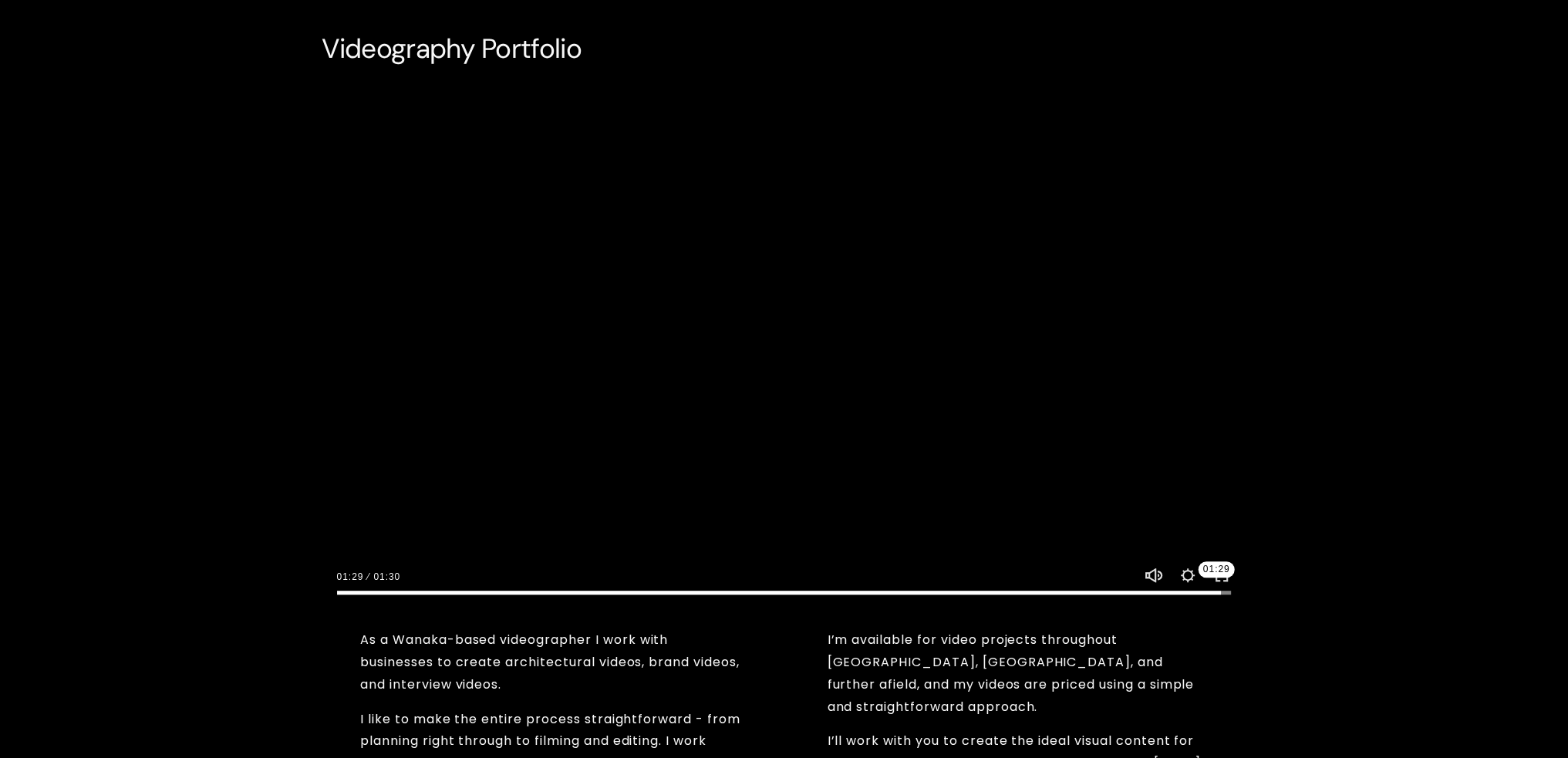
click at [1216, 591] on input "Seek" at bounding box center [784, 591] width 894 height 11
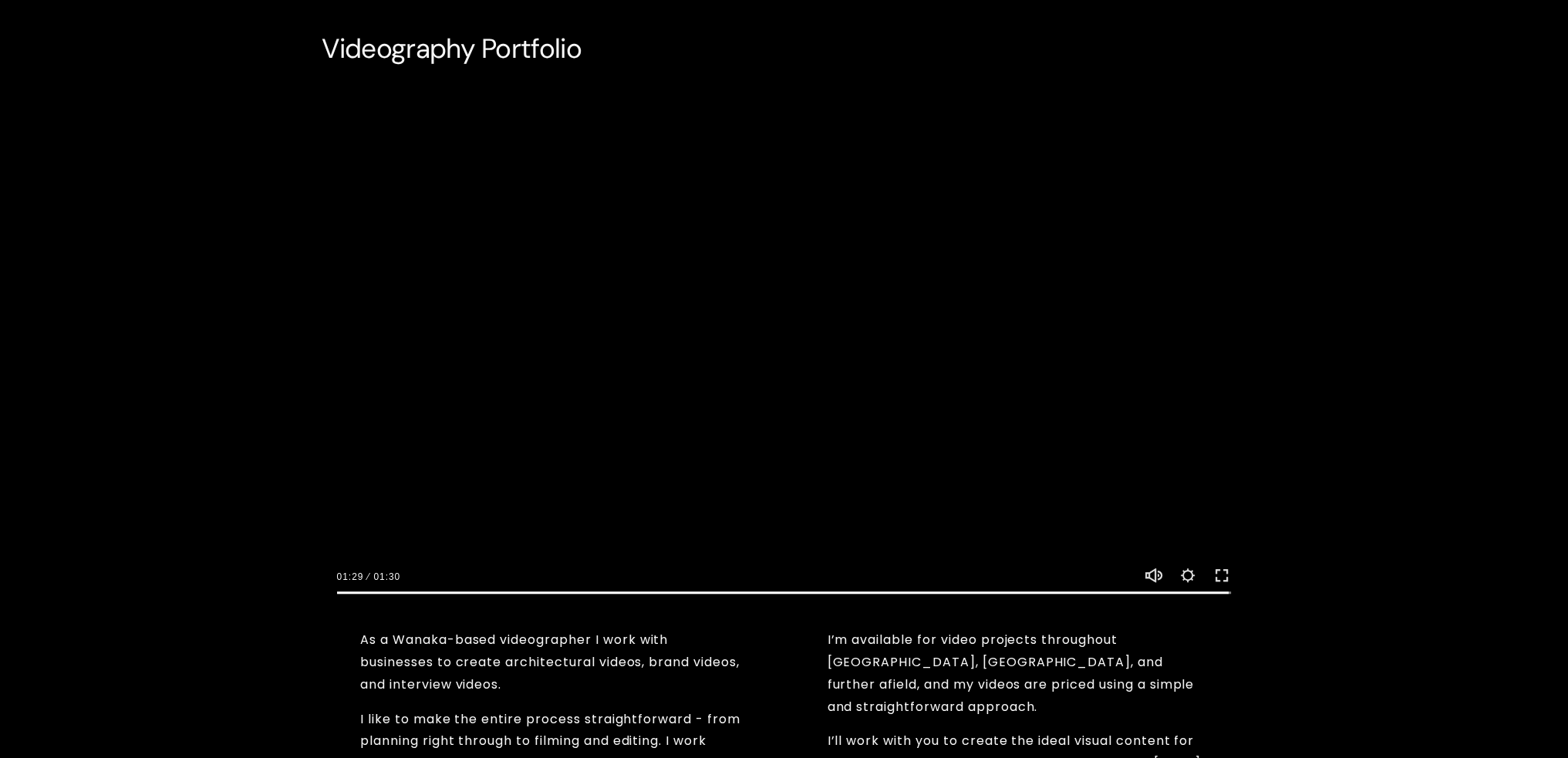
type input "100"
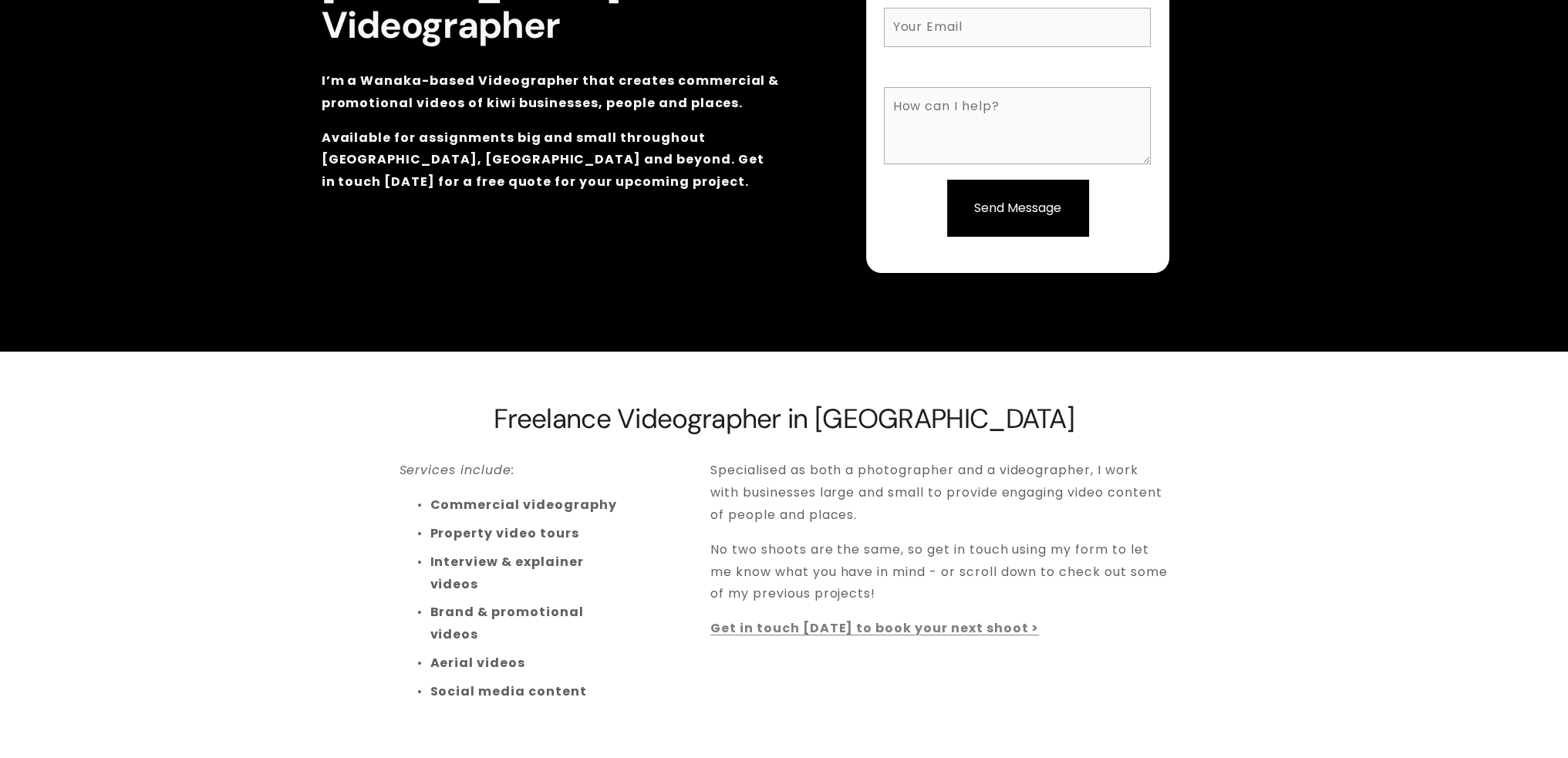
scroll to position [0, 0]
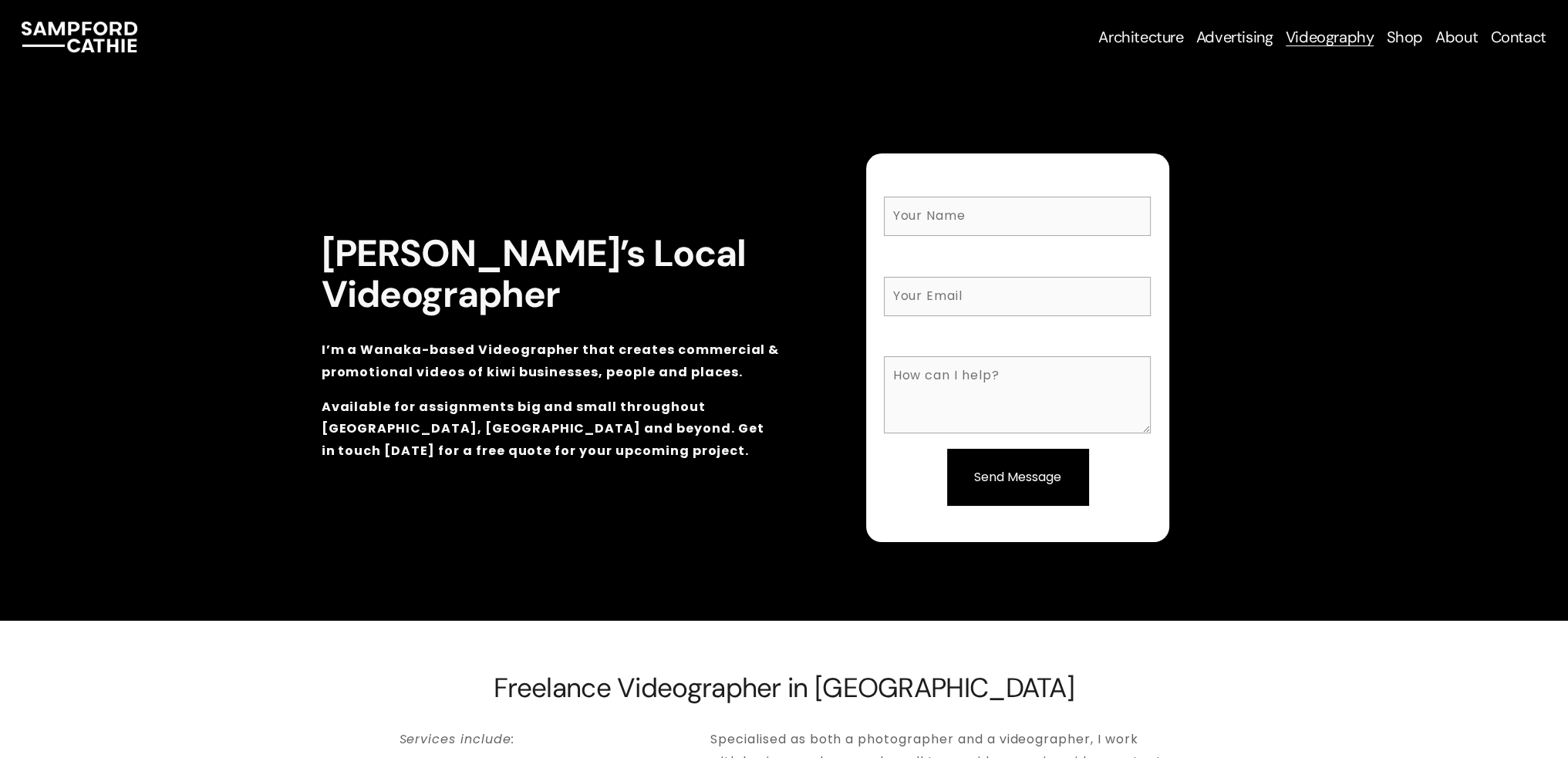
click at [1519, 27] on link "Contact" at bounding box center [1518, 37] width 56 height 21
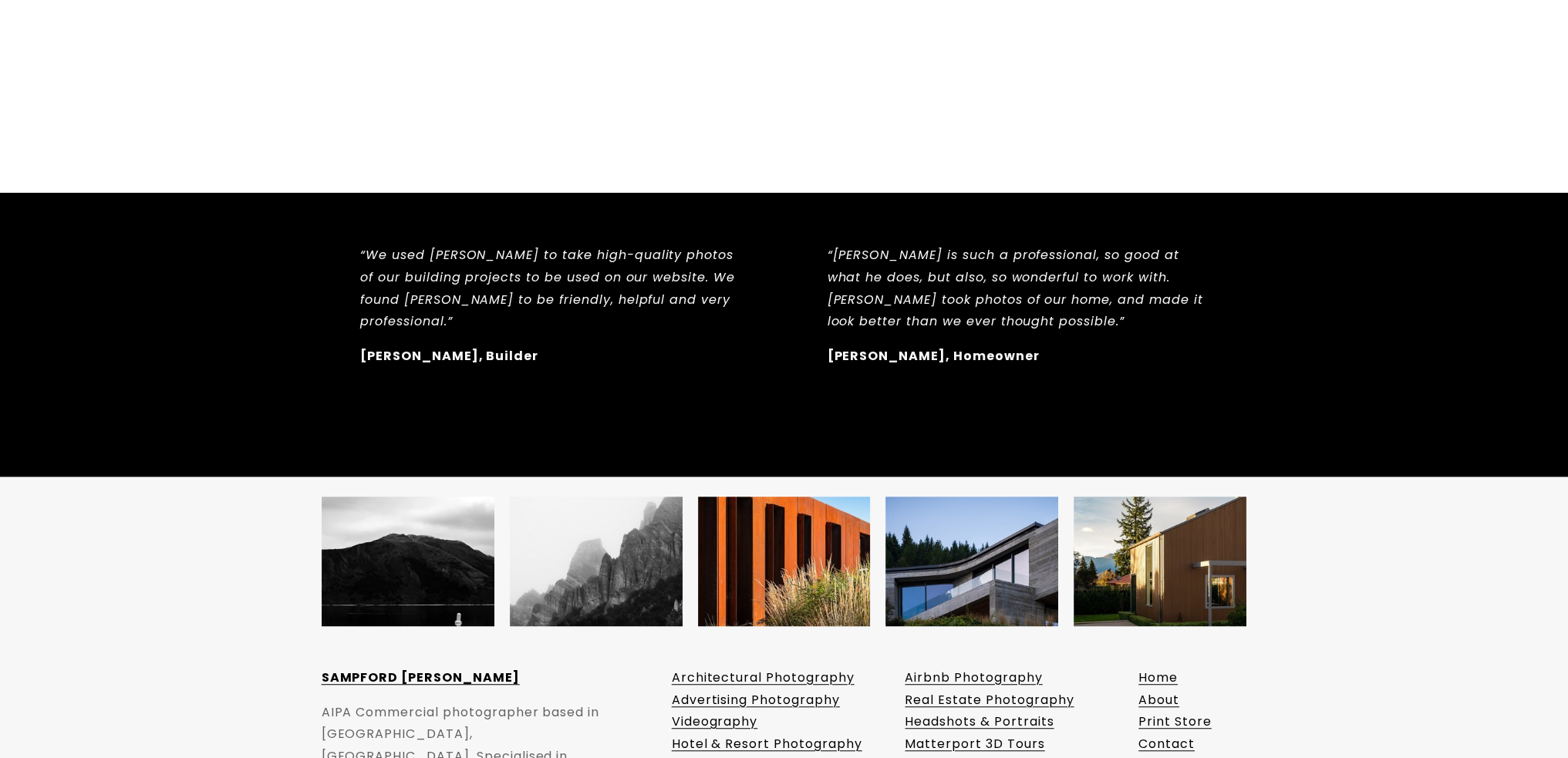
scroll to position [1384, 0]
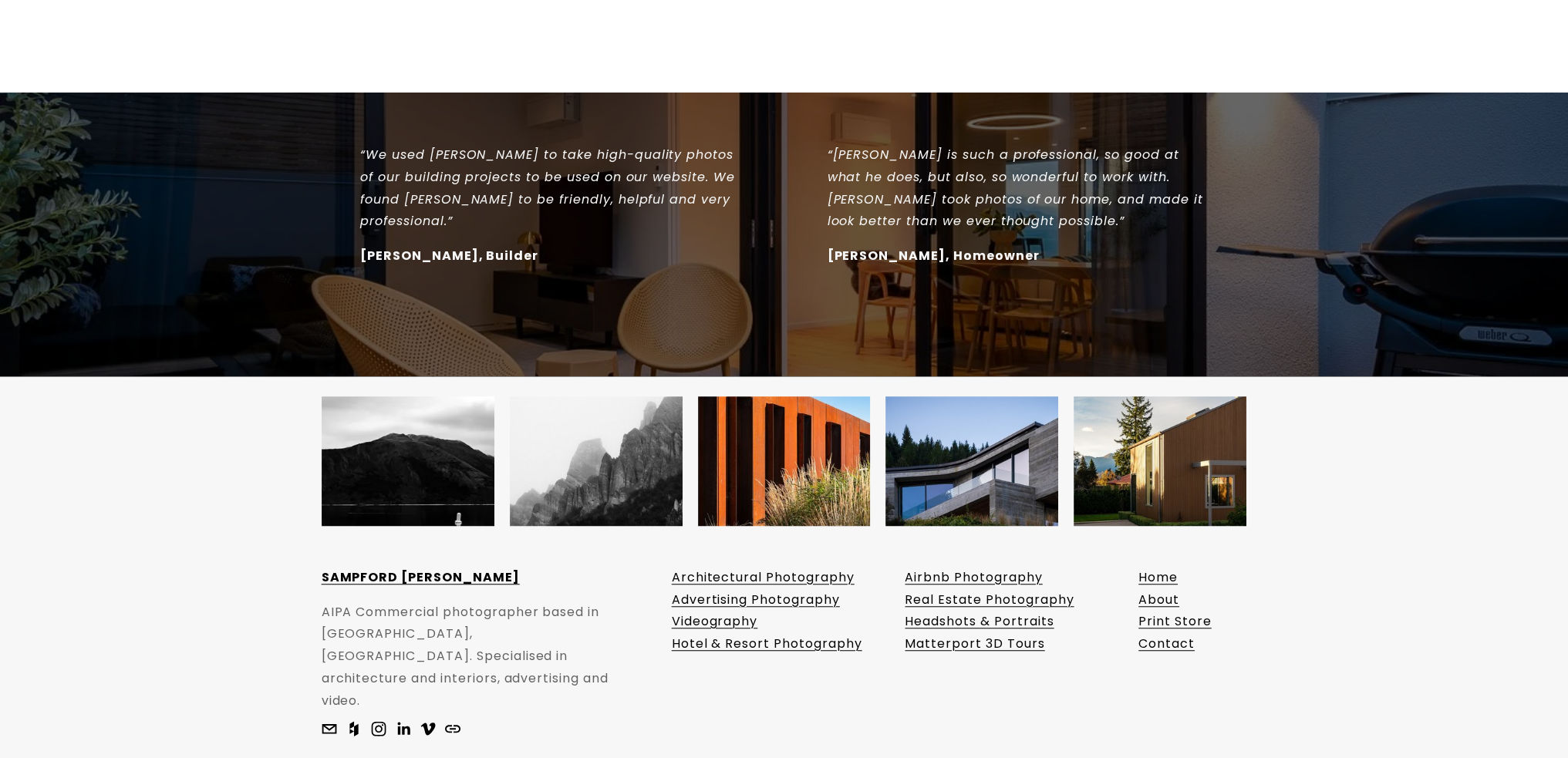
click at [326, 713] on use "sam@sampfordcathie.com" at bounding box center [330, 728] width 31 height 31
click at [327, 713] on use "sam@sampfordcathie.com" at bounding box center [330, 728] width 31 height 31
click at [1161, 633] on link "Contact" at bounding box center [1166, 643] width 56 height 22
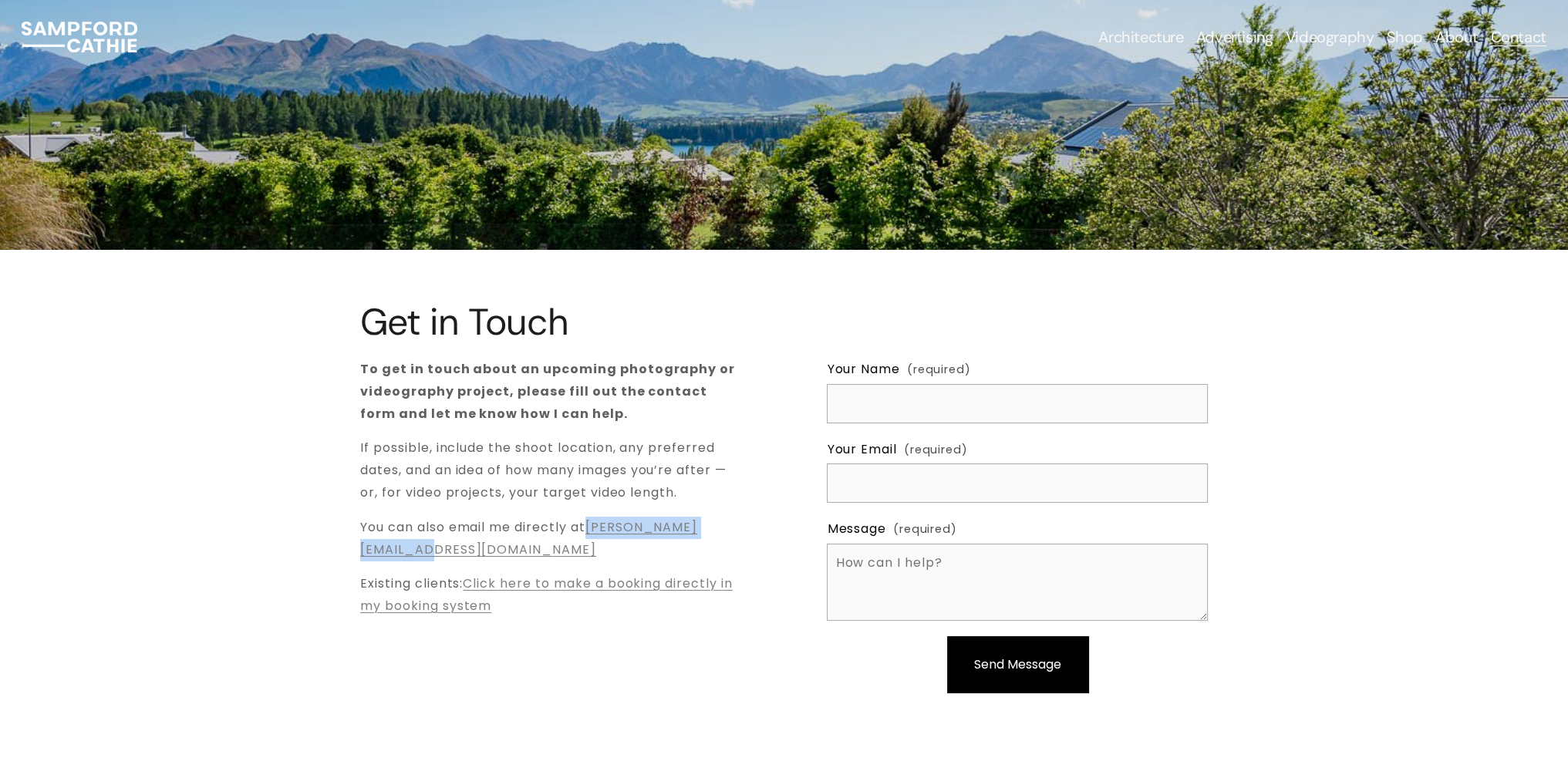
drag, startPoint x: 557, startPoint y: 549, endPoint x: 358, endPoint y: 553, distance: 199.0
click at [358, 553] on div "Get in Touch To get in touch about an upcoming photography or videography proje…" at bounding box center [784, 510] width 1568 height 417
